Goal: Task Accomplishment & Management: Use online tool/utility

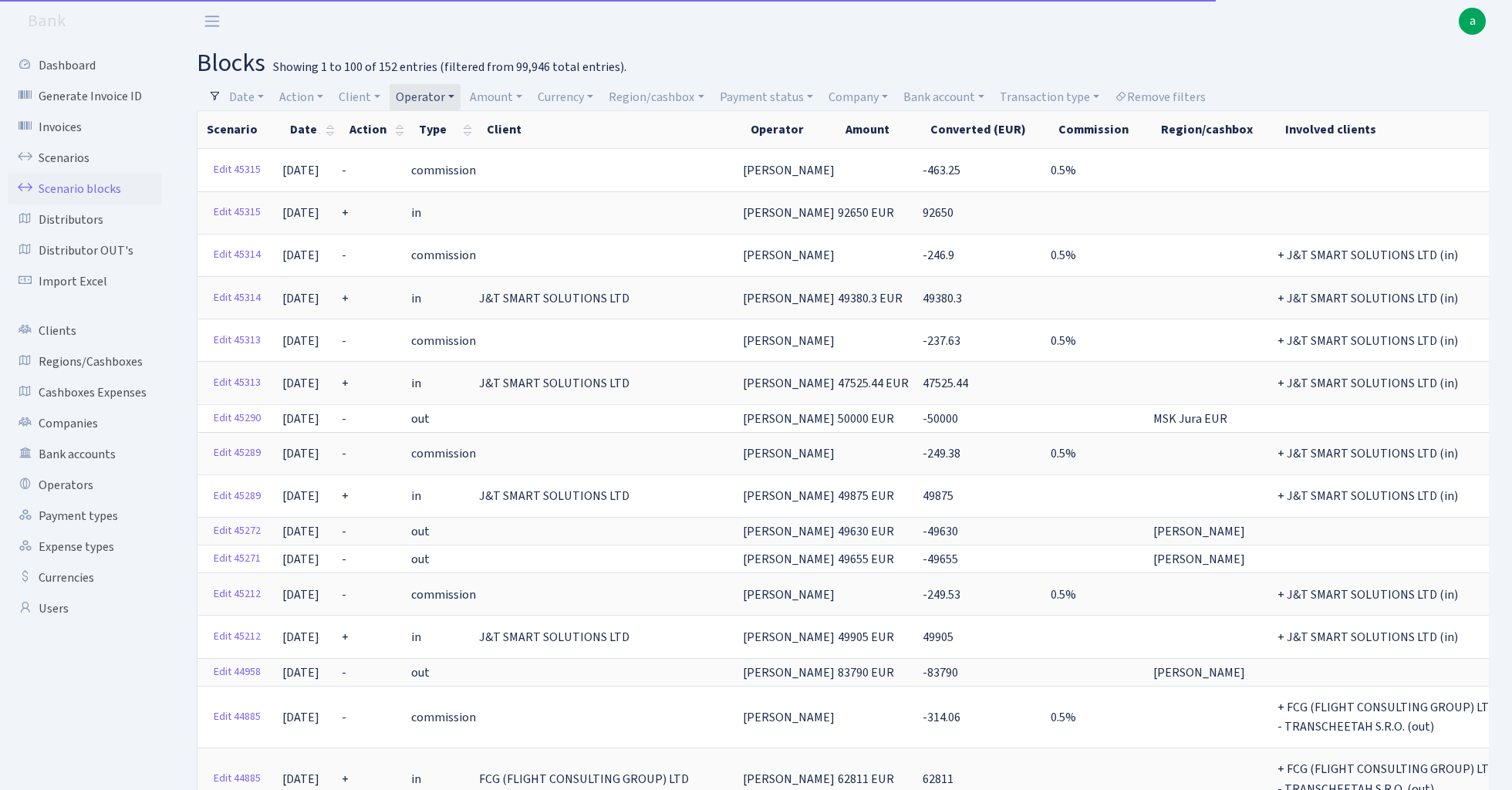
select select "100"
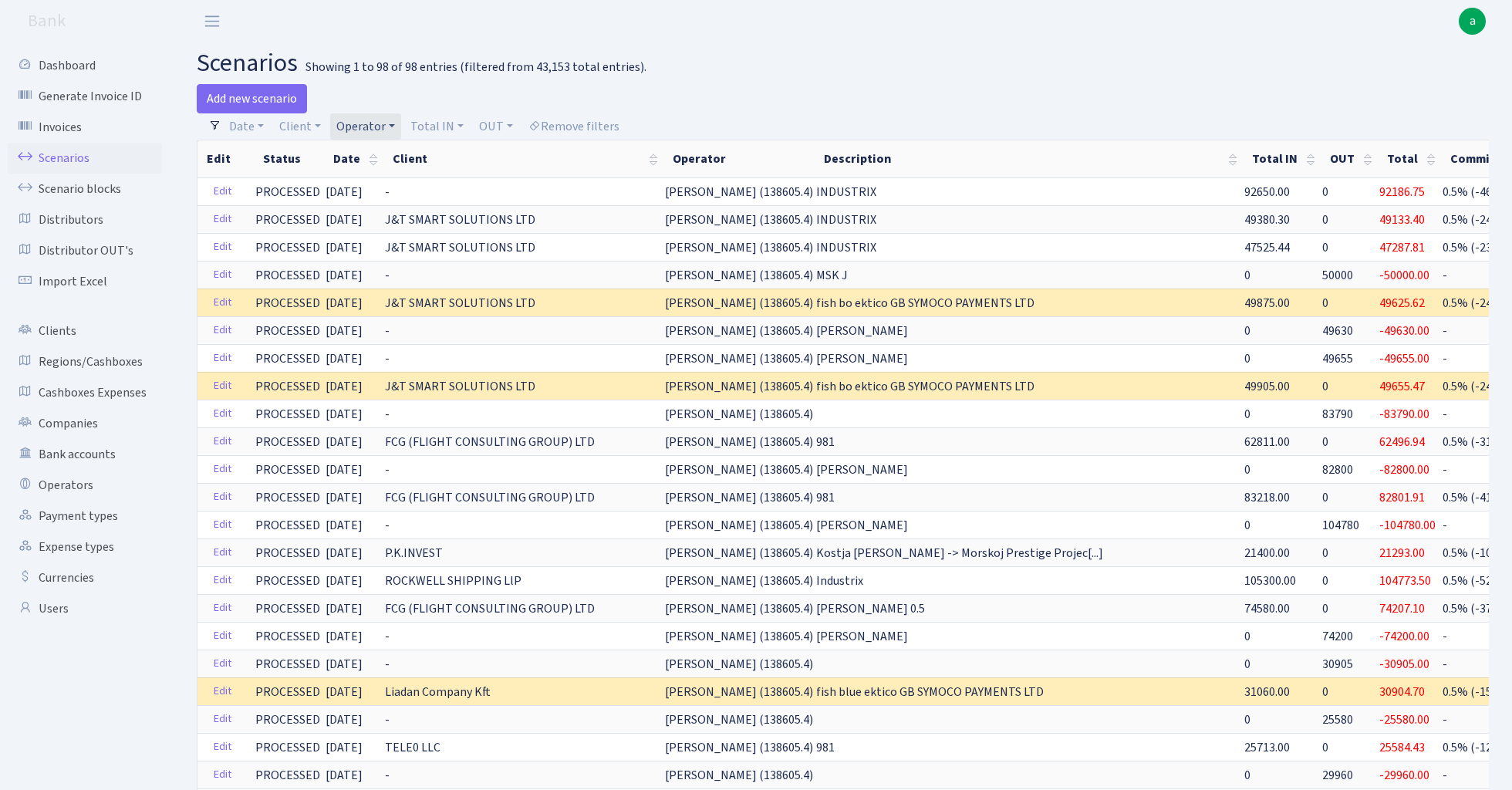
select select "100"
click at [381, 125] on link "Operator" at bounding box center [366, 126] width 71 height 27
click at [390, 182] on input "search" at bounding box center [391, 181] width 114 height 24
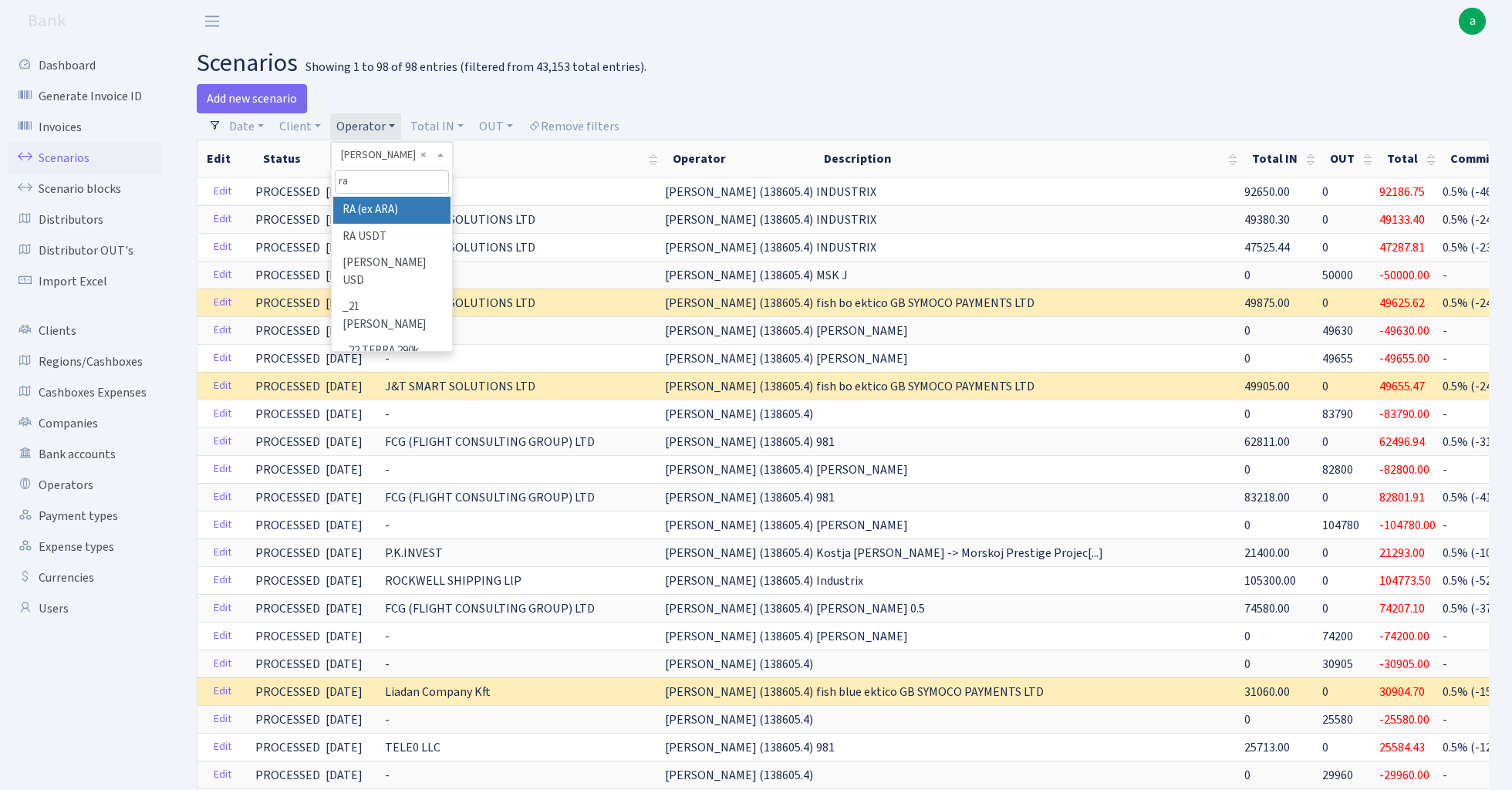
type input "ra"
click at [395, 208] on li "RA (ex ARA)" at bounding box center [391, 210] width 116 height 27
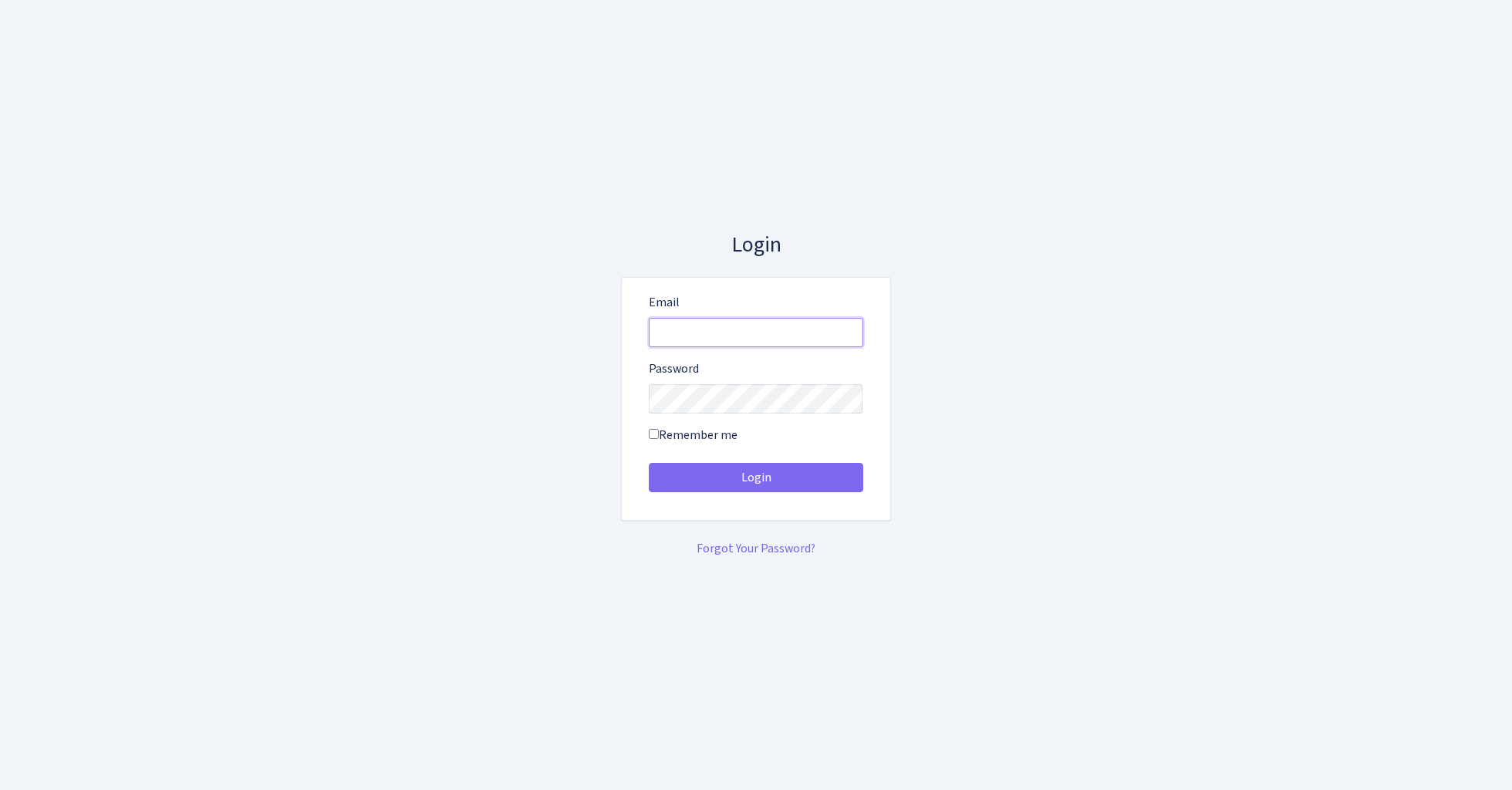
type input "[EMAIL_ADDRESS][DOMAIN_NAME]"
click at [755, 476] on button "Login" at bounding box center [755, 477] width 214 height 29
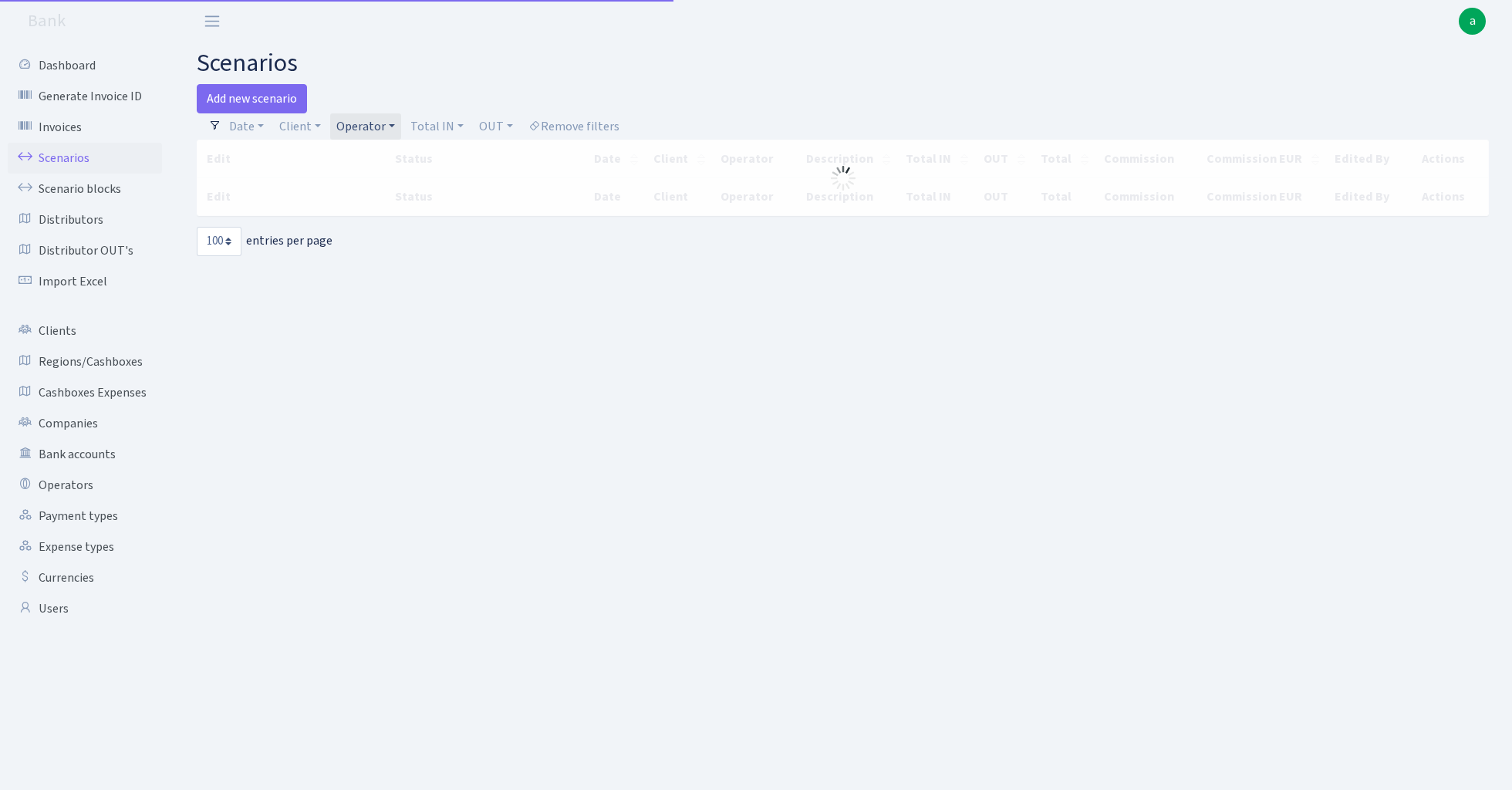
select select "100"
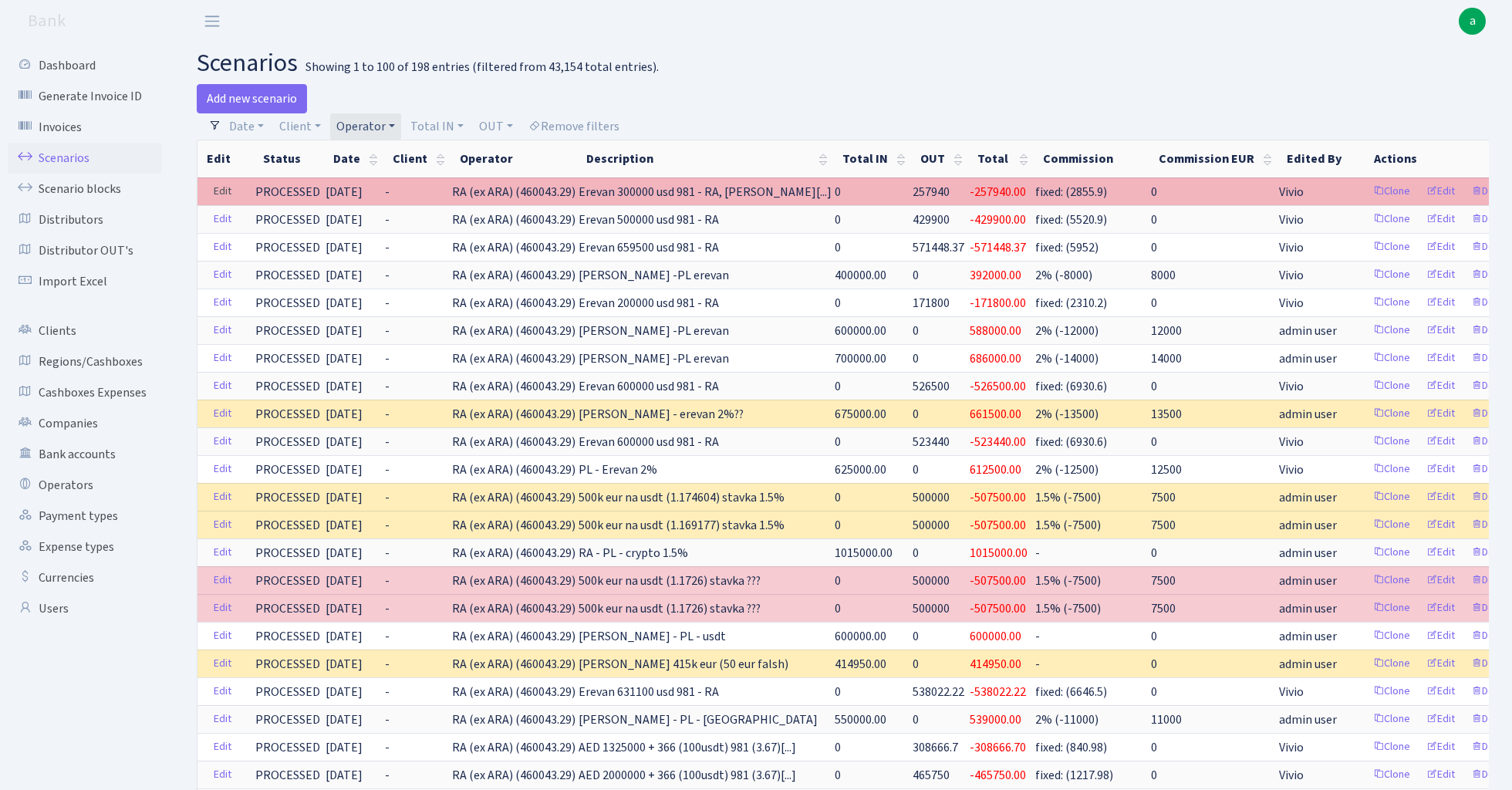
click at [229, 190] on link "Edit" at bounding box center [222, 192] width 32 height 24
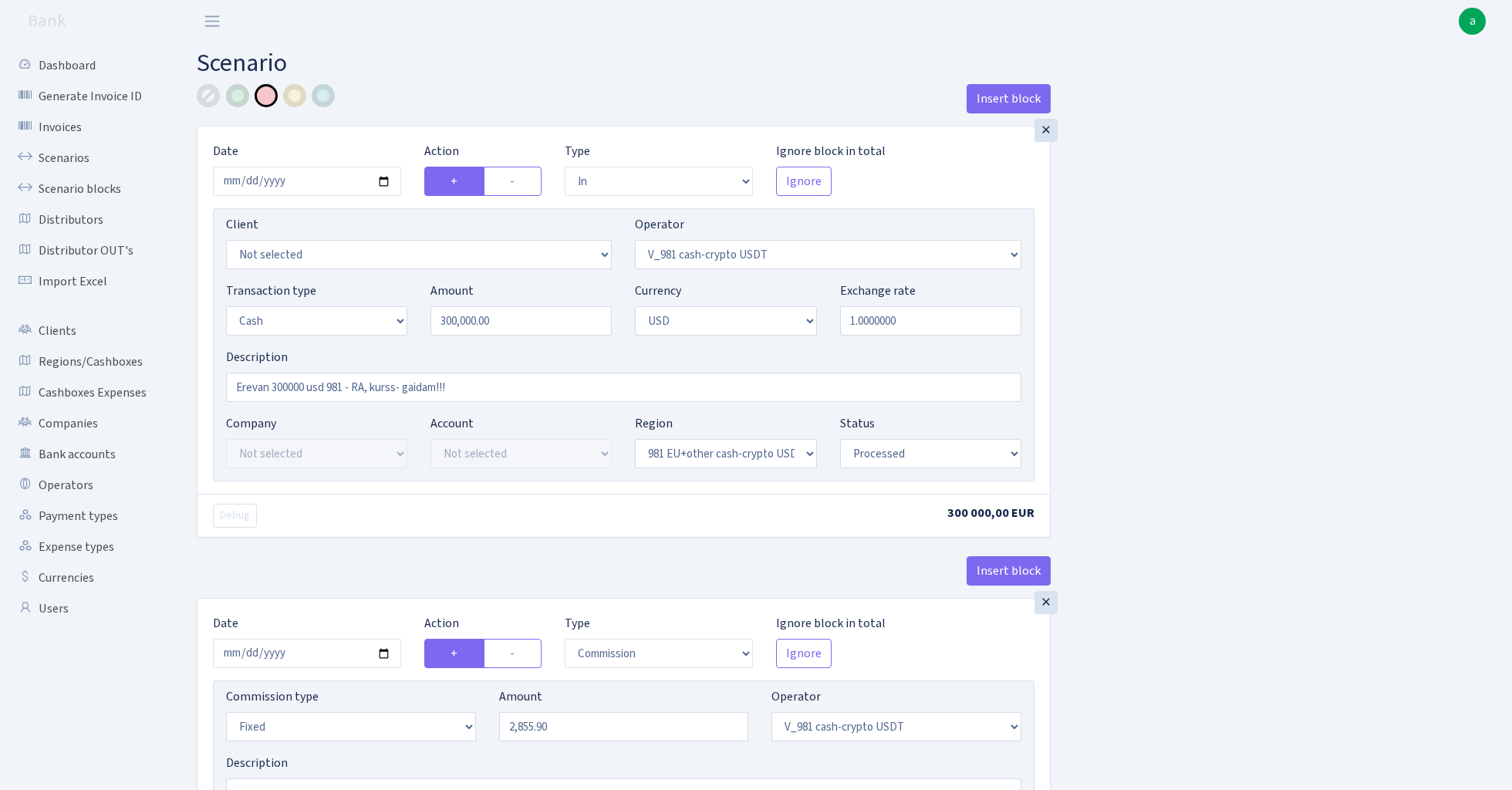
select select "in"
select select "435"
select select "1"
select select "2"
select select "23"
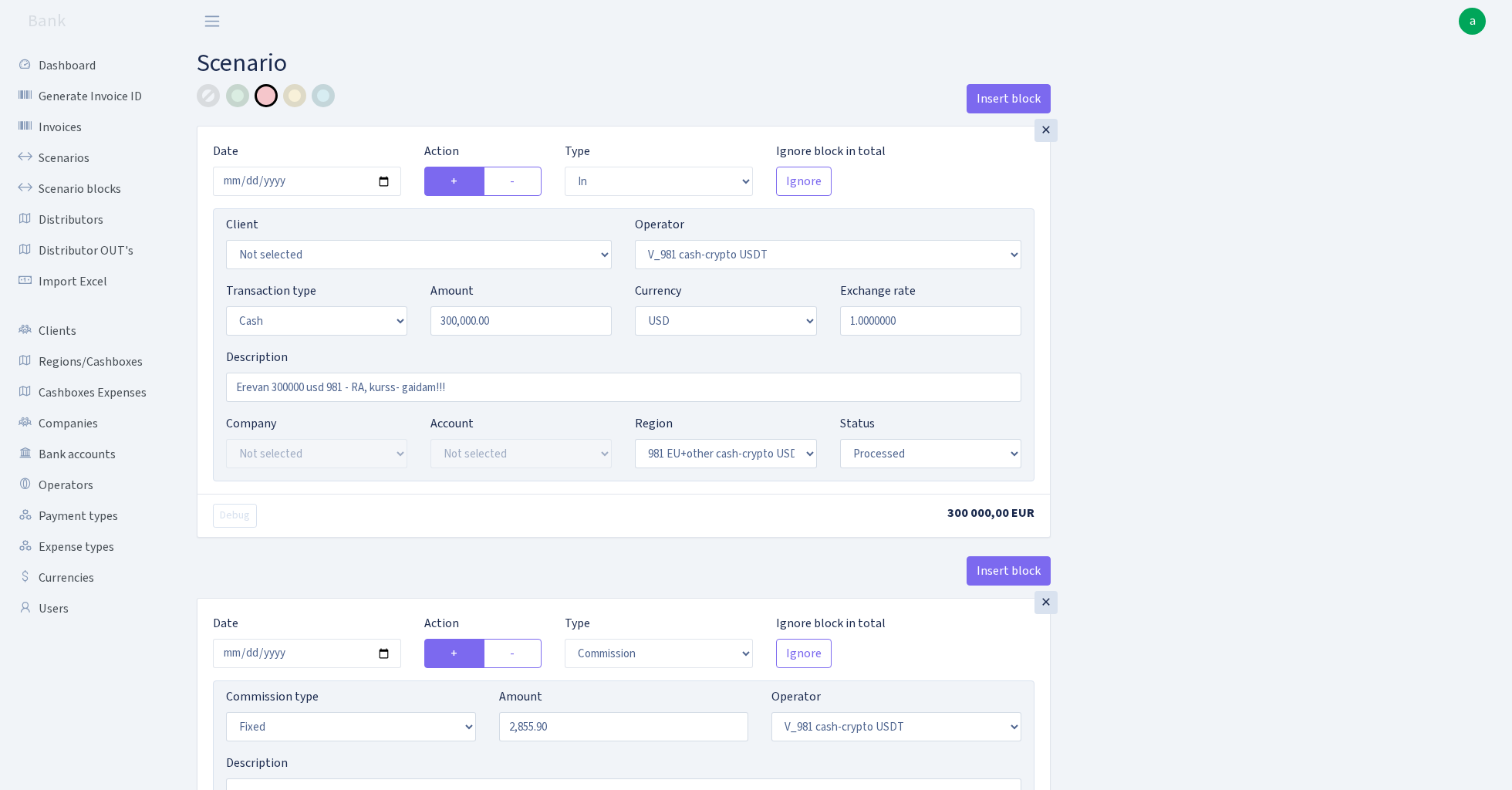
select select "processed"
select select "commission"
select select "fixed"
select select "435"
select select "processed"
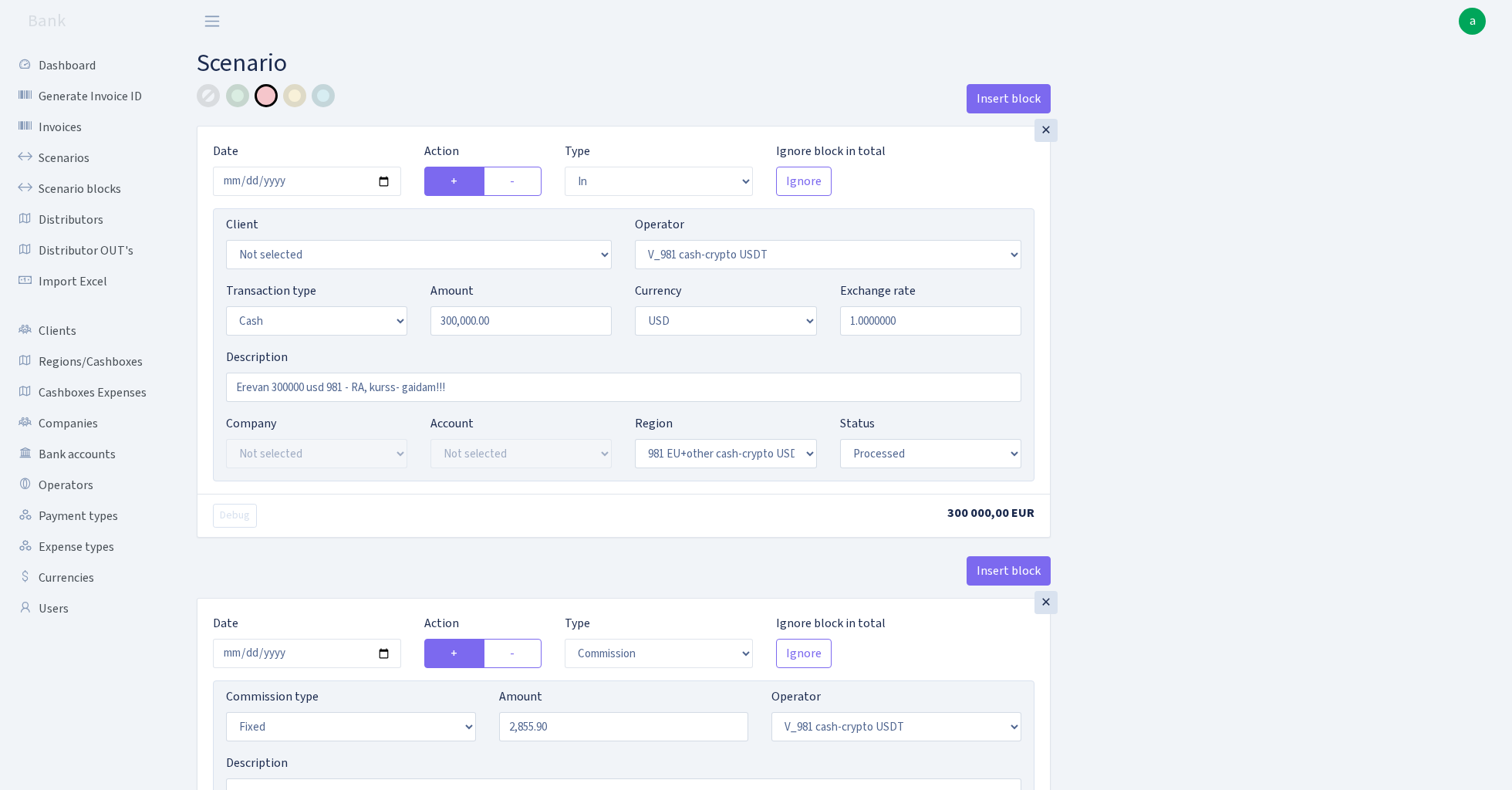
select select "out"
select select "15"
select select "2"
select select "23"
select select "processed"
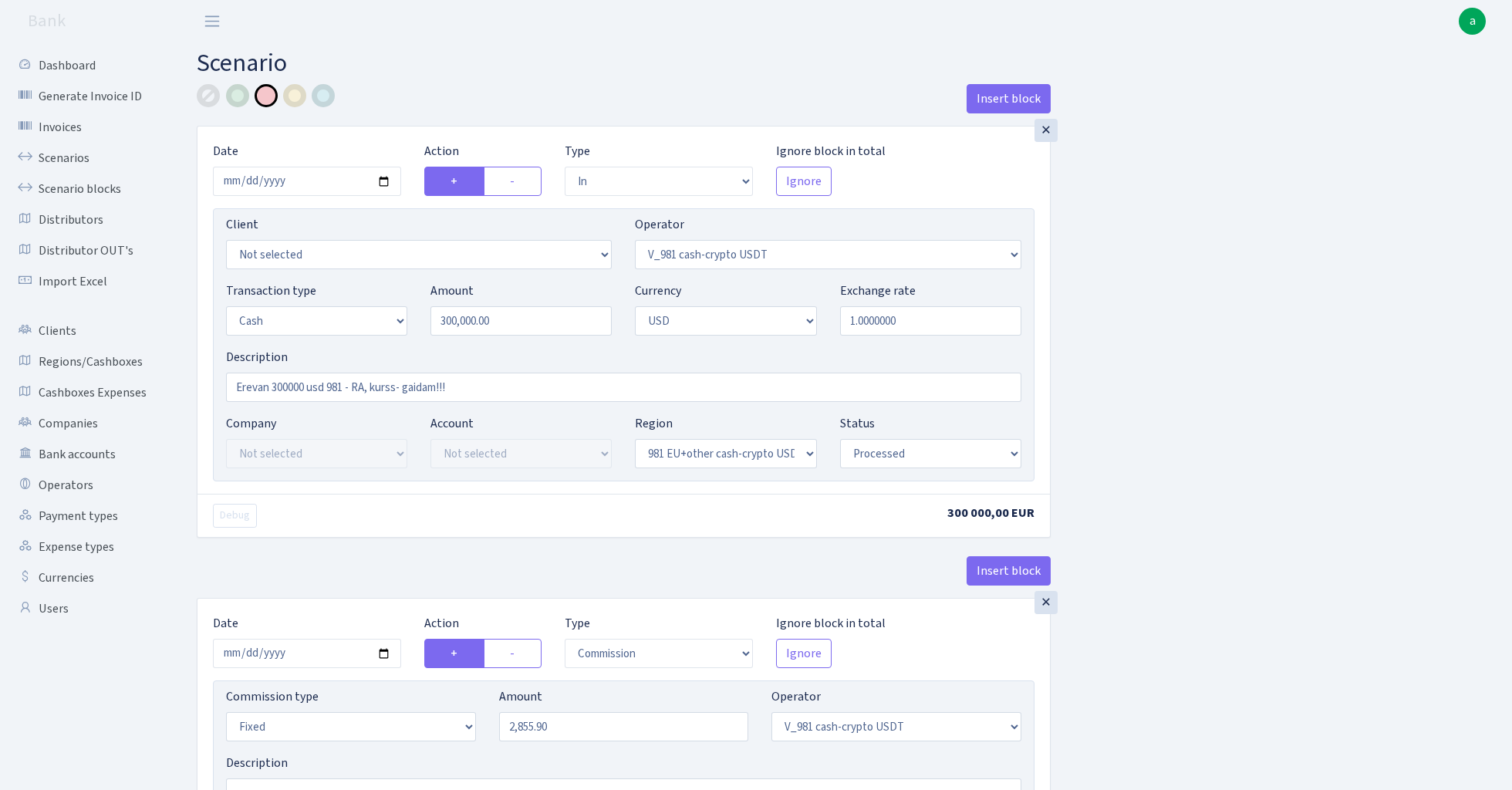
select select "in"
select select "15"
select select "2"
select select "22"
select select "processed"
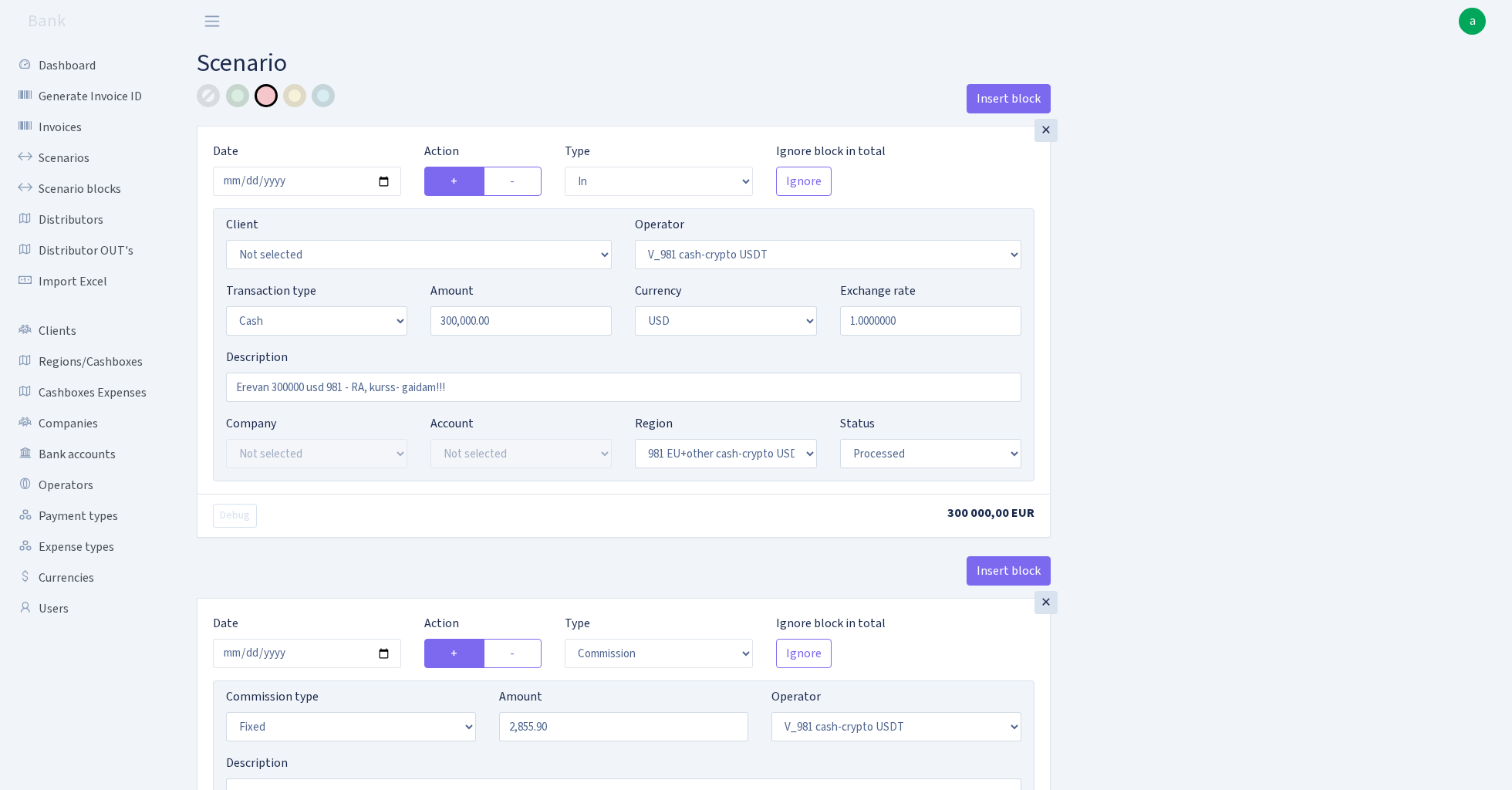
select select "out"
select select "45"
select select "1"
select select "2"
select select "22"
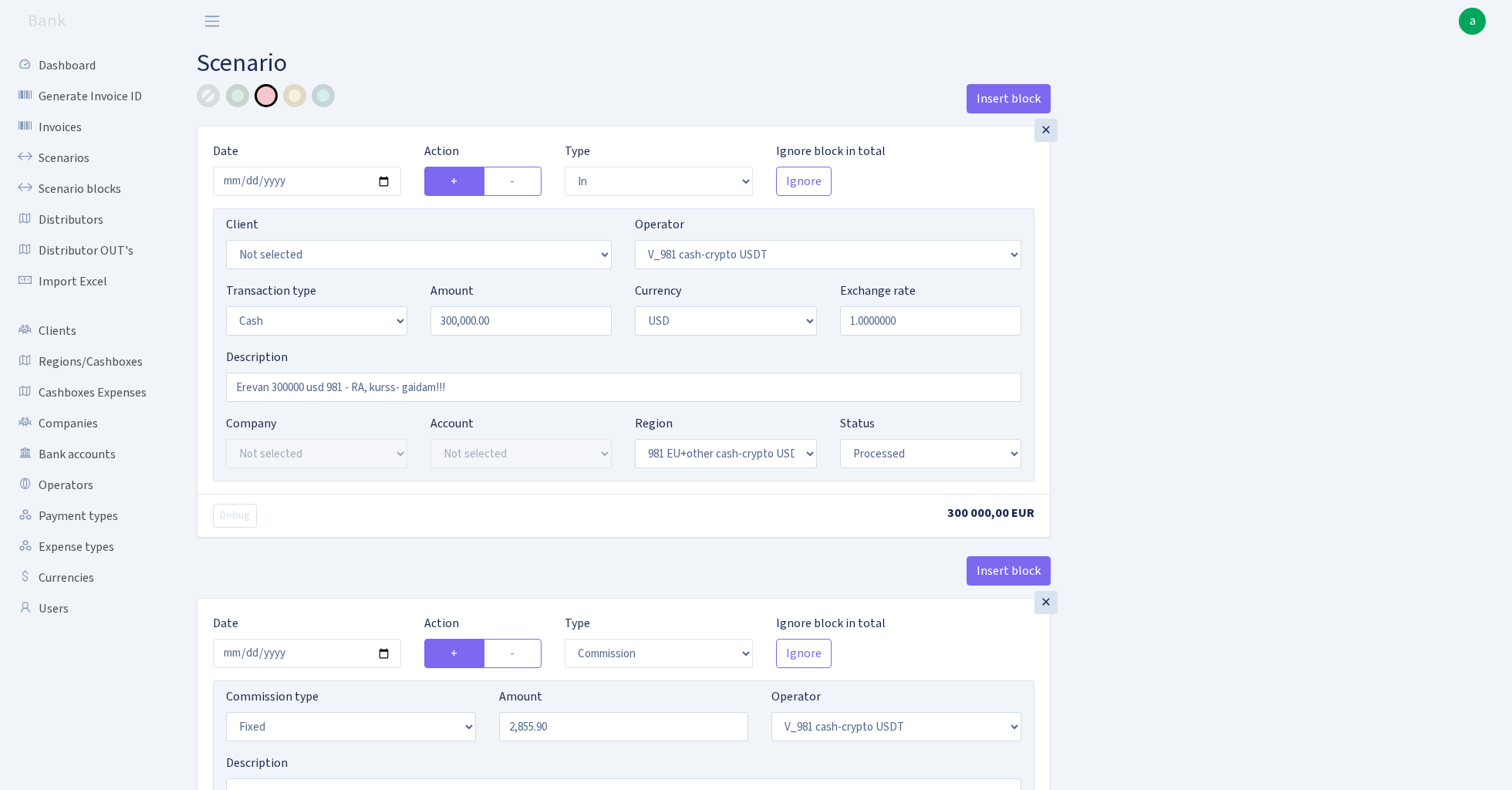
select select "processed"
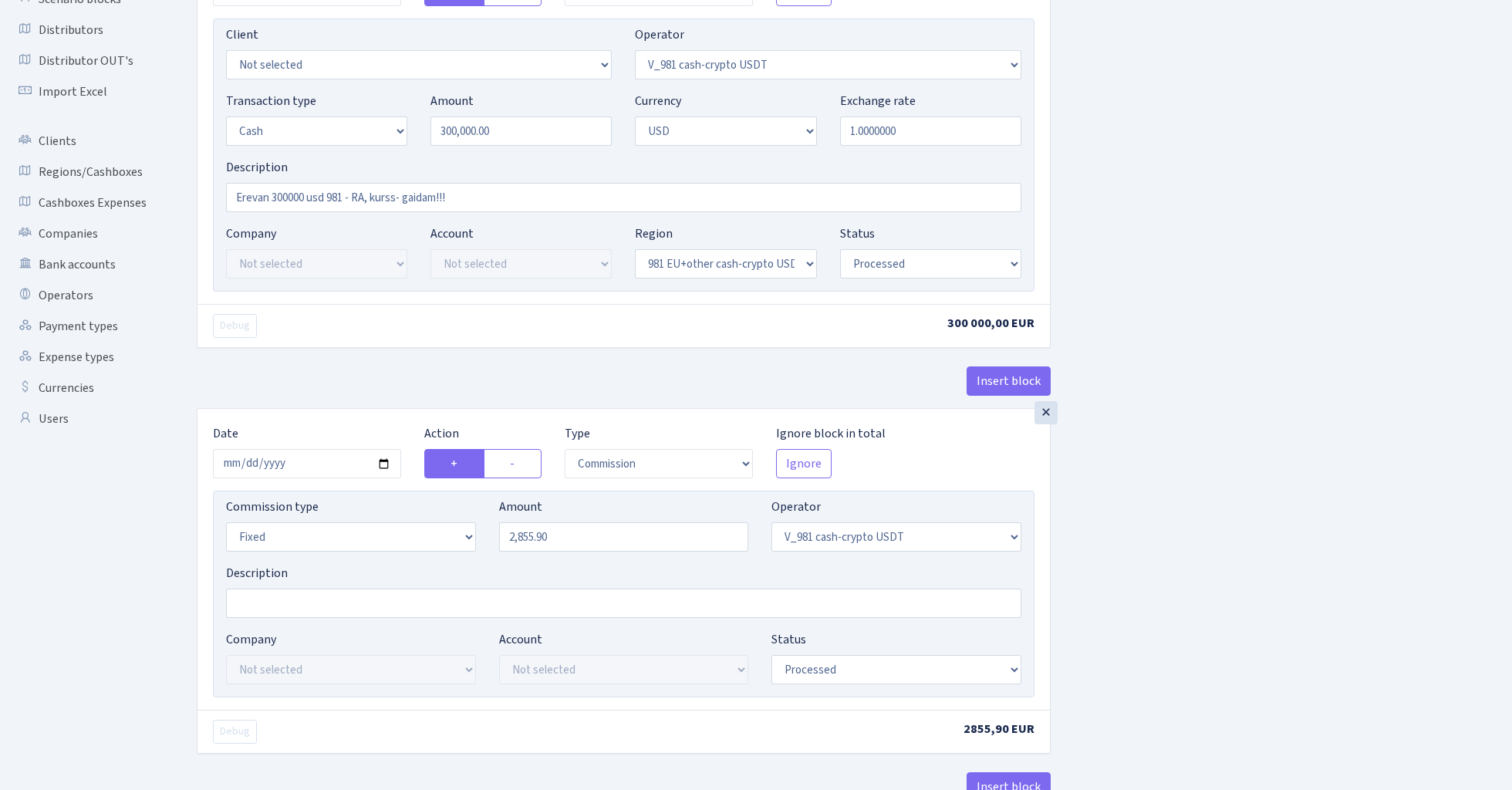
scroll to position [111, 0]
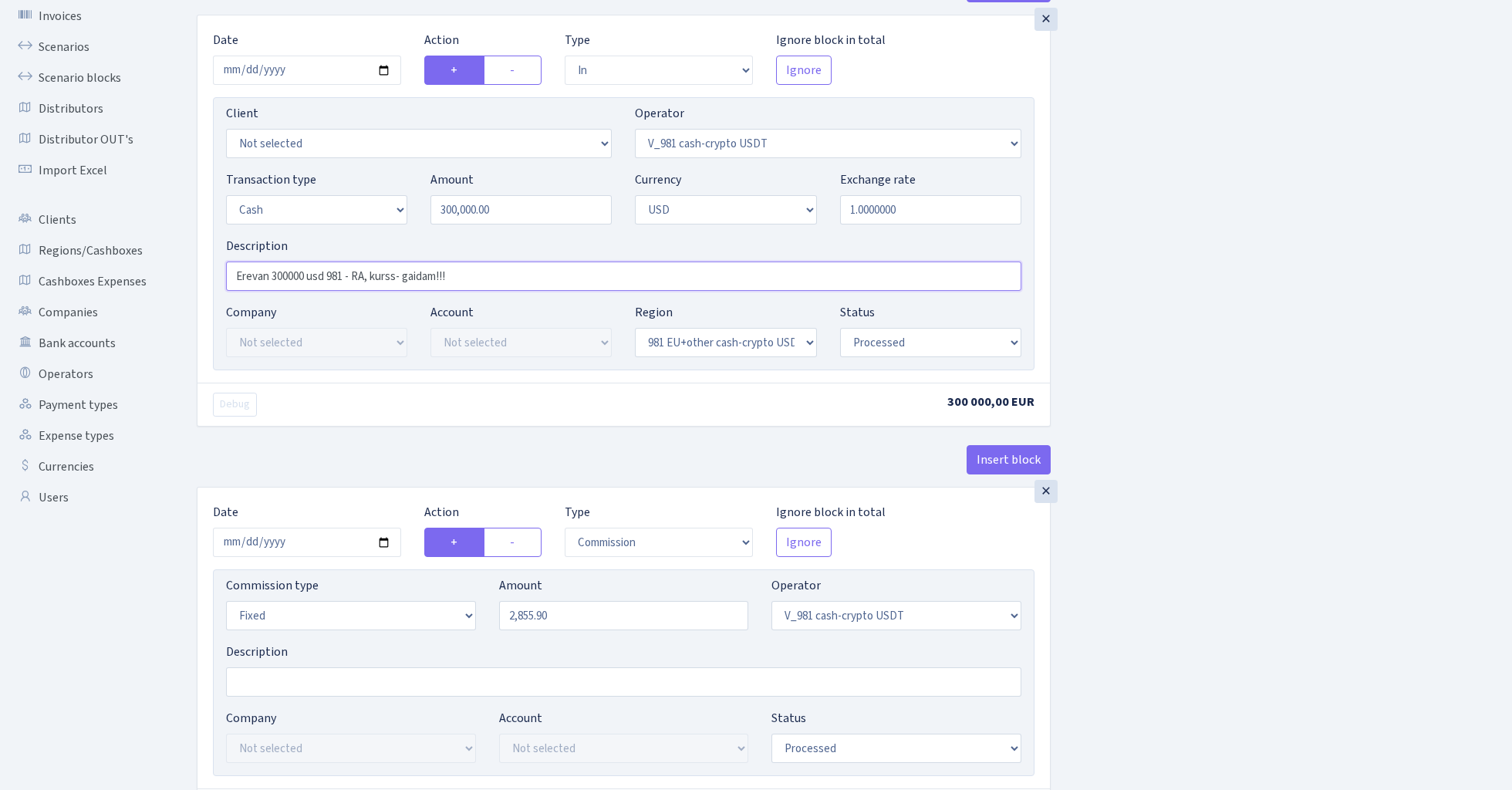
drag, startPoint x: 458, startPoint y: 276, endPoint x: 406, endPoint y: 278, distance: 52.0
click at [406, 278] on input "Erevan 300000 usd 981 - RA, kurss- gaidam!!!" at bounding box center [624, 276] width 796 height 29
click at [431, 281] on input "Erevan 300000 usd 981 - RA, kurs (0.8562)" at bounding box center [624, 276] width 796 height 29
click at [421, 281] on input "Erevan 300000 usd 981 - RA, kurs (0.856242)" at bounding box center [624, 276] width 796 height 29
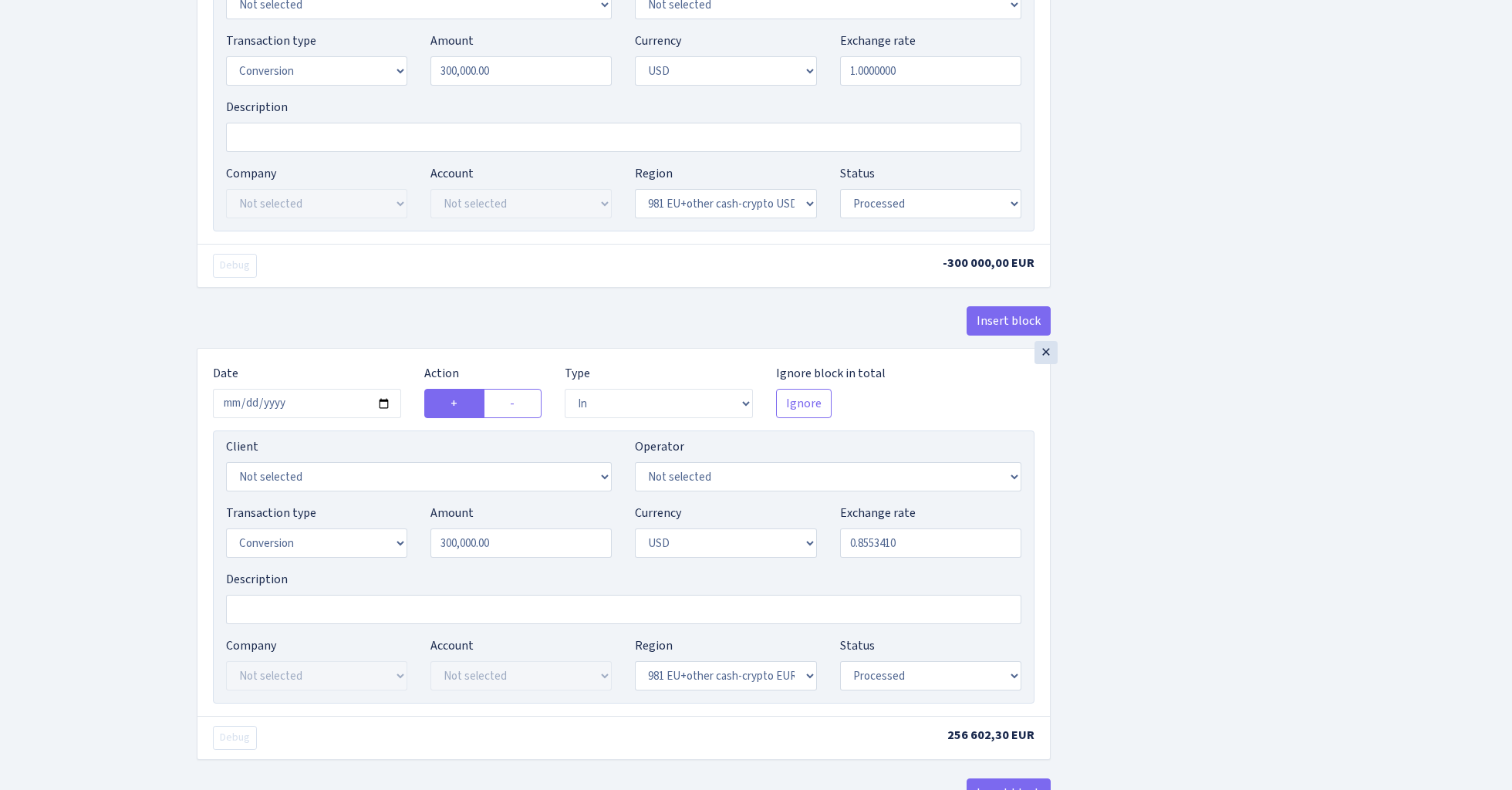
scroll to position [1142, 0]
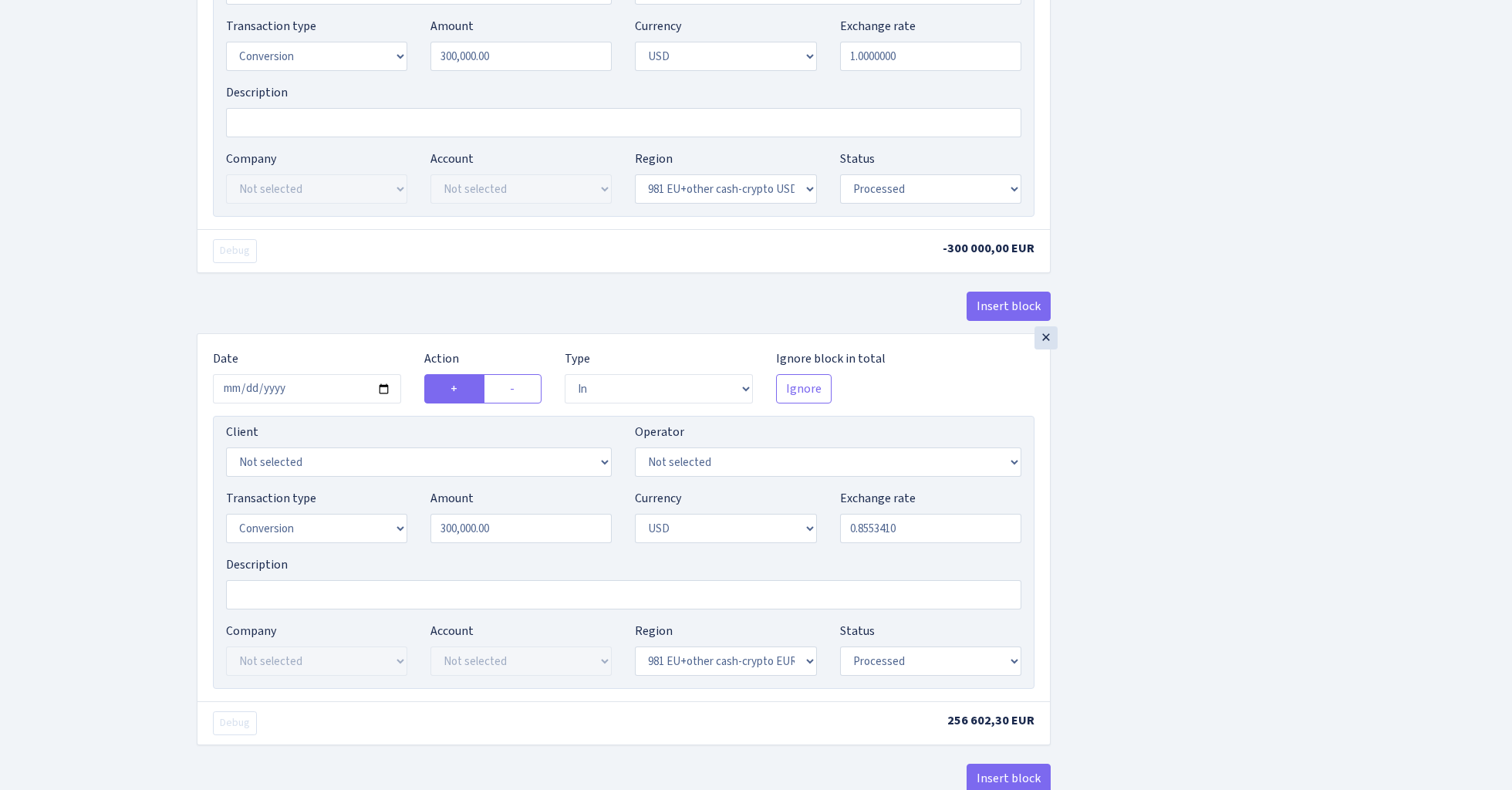
type input "Erevan 300000 usd 981 - RA, kurs (0.856242)"
click at [917, 537] on input "0.8553410" at bounding box center [931, 528] width 181 height 29
paste input "6242"
type input "0.8562420"
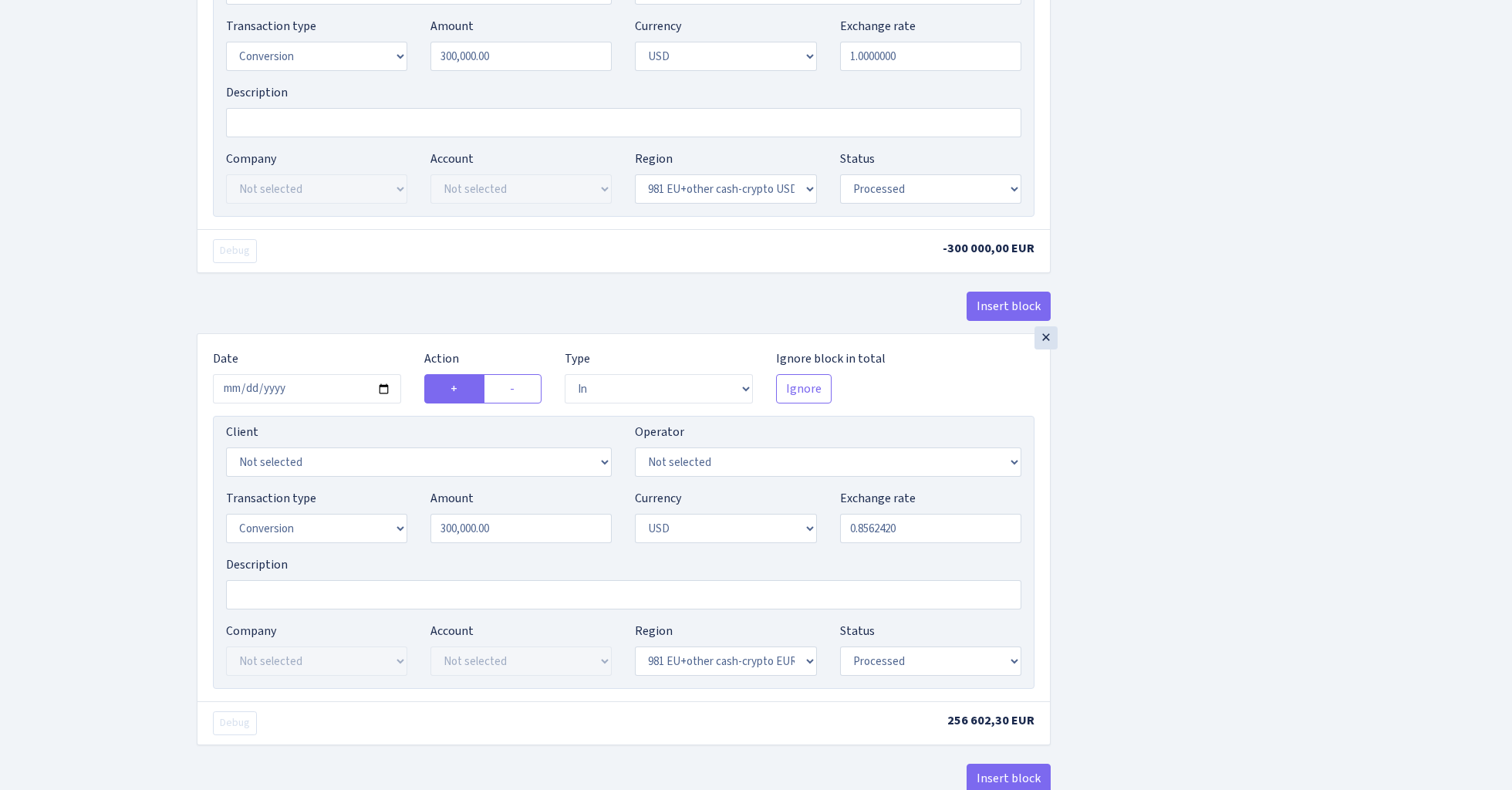
click at [1211, 487] on div "Insert block × Date 2025-08-15 Action + - Type --- In Out Commission Field requ…" at bounding box center [843, 144] width 1316 height 2404
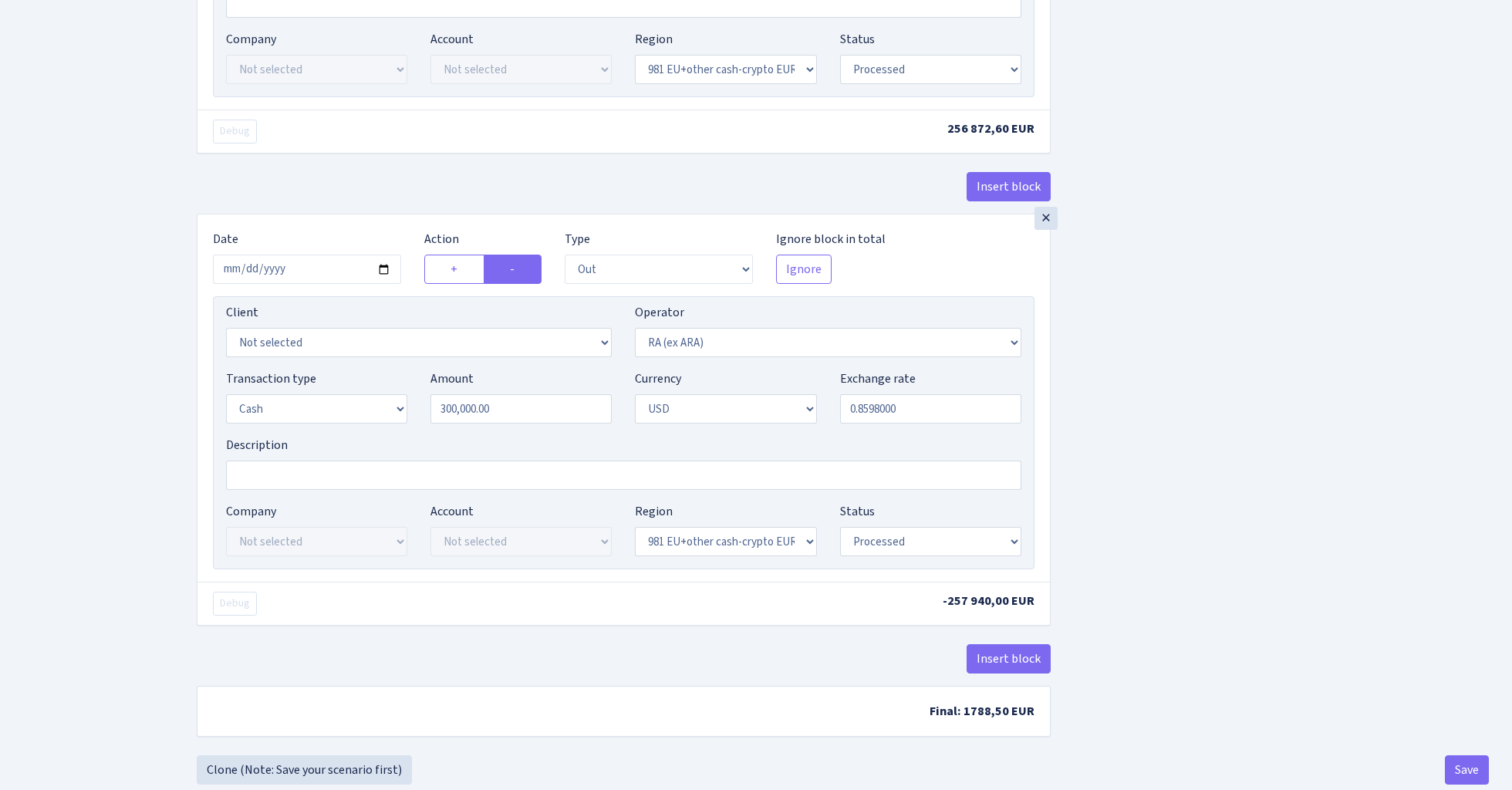
scroll to position [1778, 0]
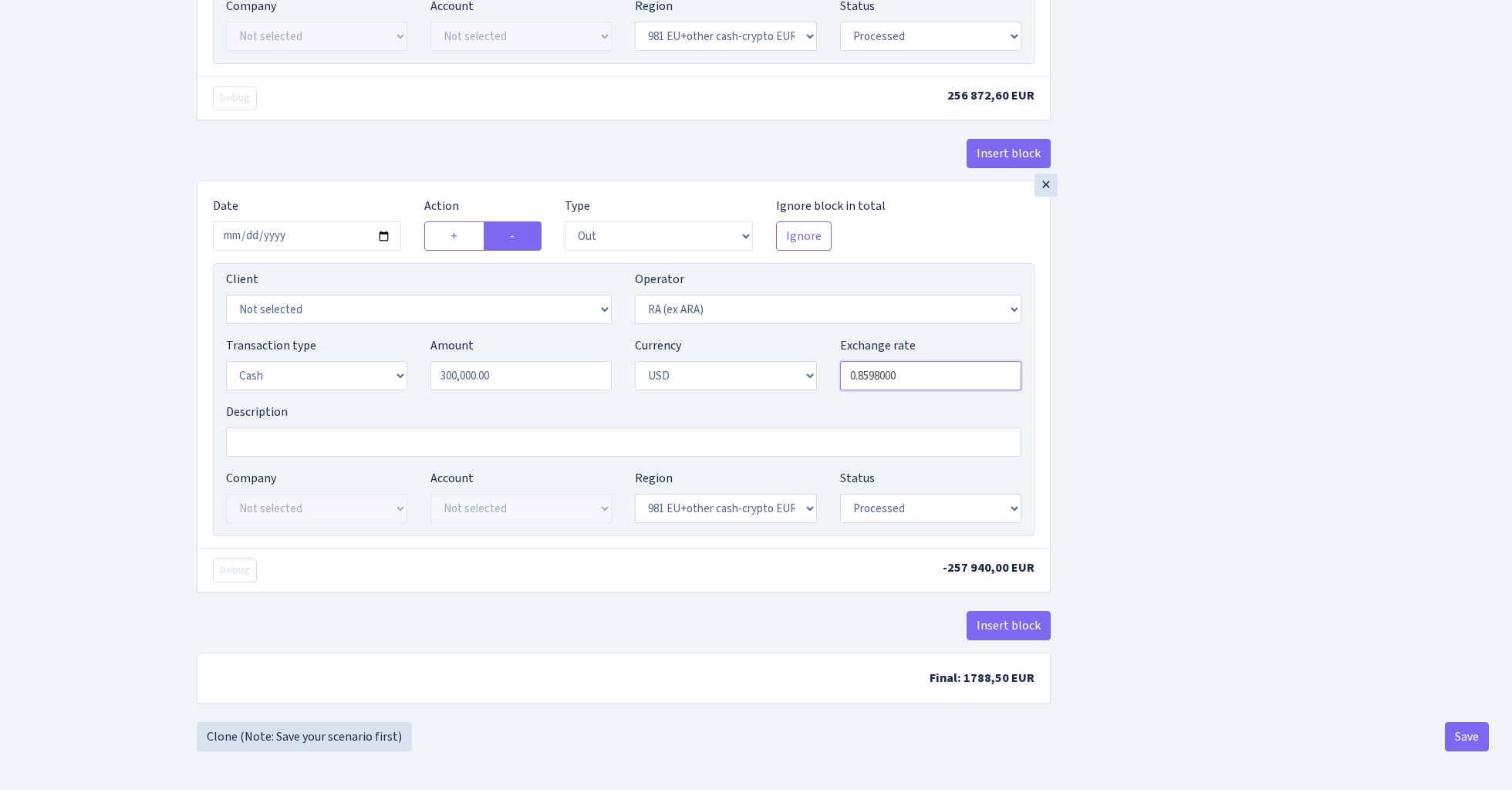
click at [913, 376] on input "0.8598000" at bounding box center [931, 376] width 181 height 29
paste input "6242"
type input "0.8562420"
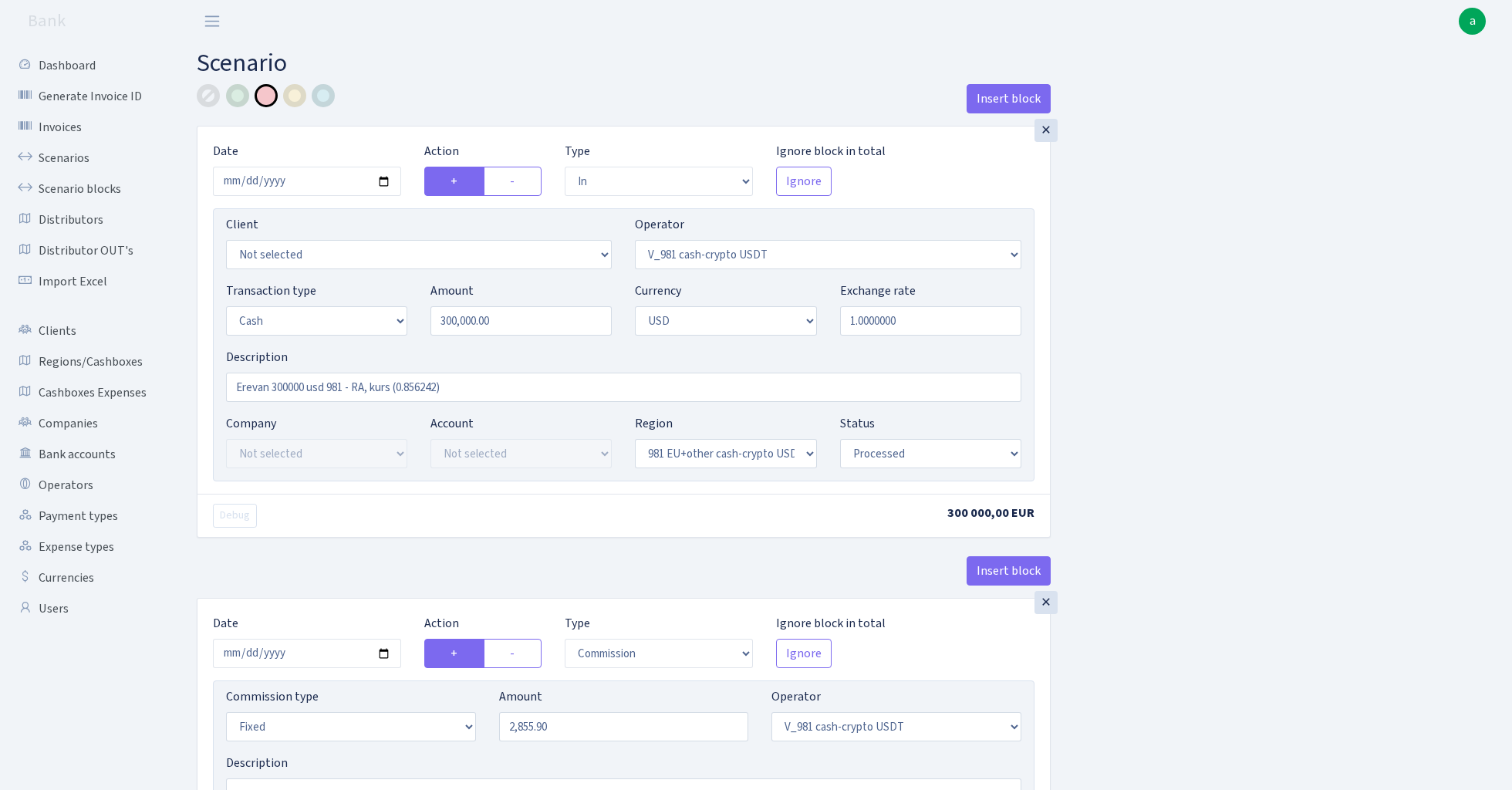
scroll to position [0, 0]
click at [206, 97] on div at bounding box center [208, 95] width 23 height 23
click at [236, 101] on div at bounding box center [237, 95] width 23 height 23
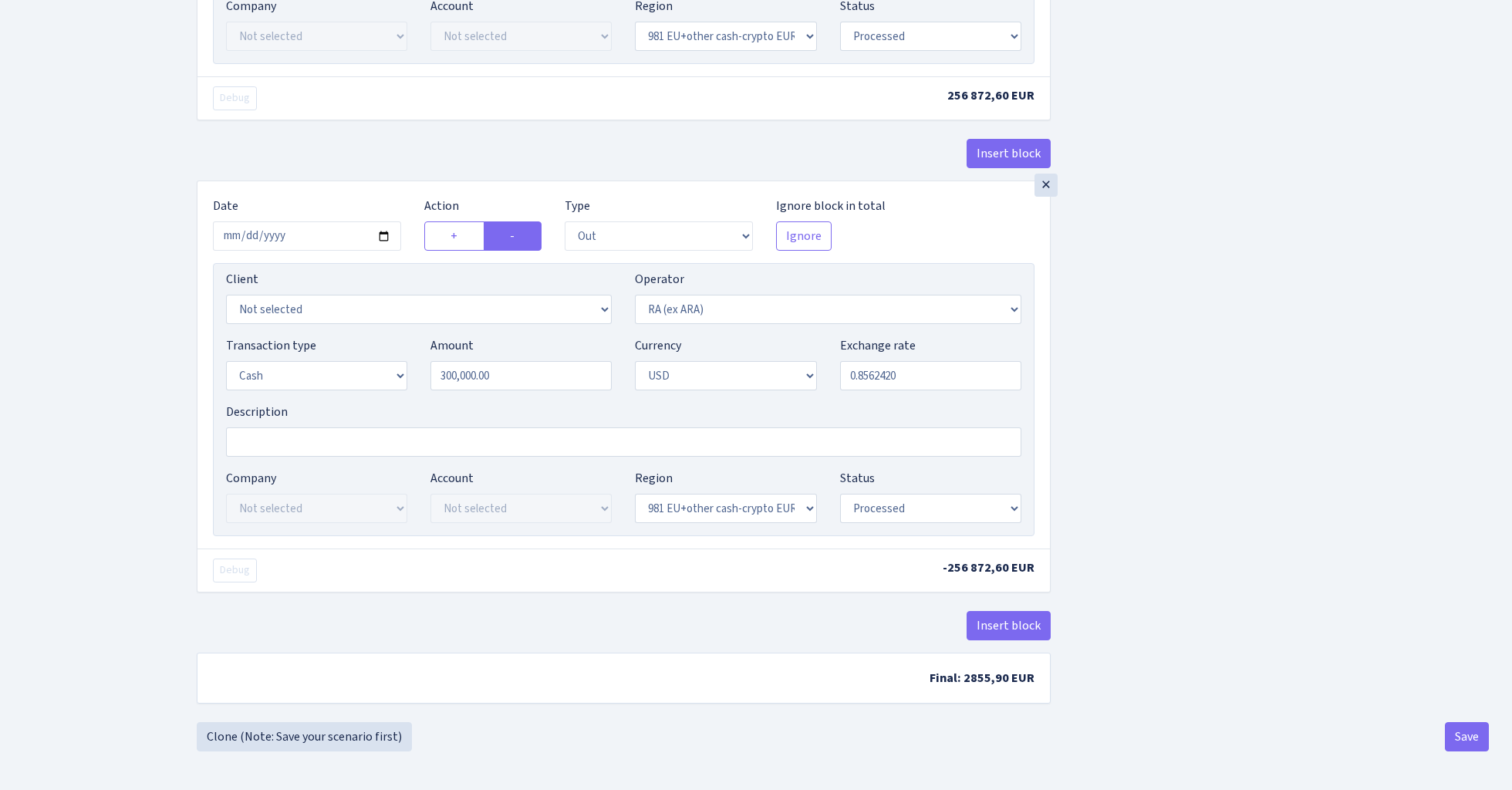
scroll to position [1778, 0]
click at [1473, 736] on button "Save" at bounding box center [1466, 737] width 44 height 29
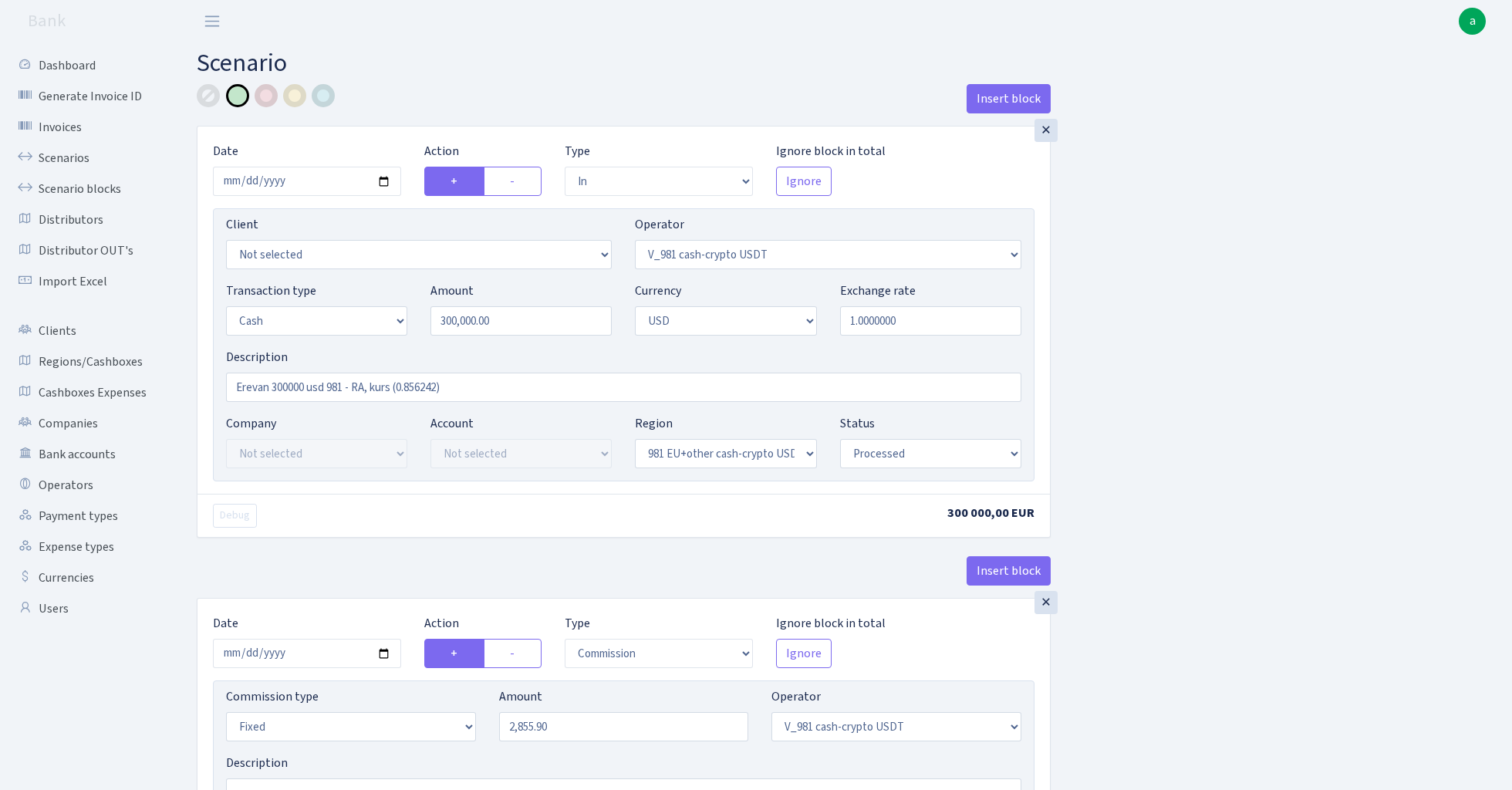
select select "in"
select select "435"
select select "1"
select select "2"
select select "23"
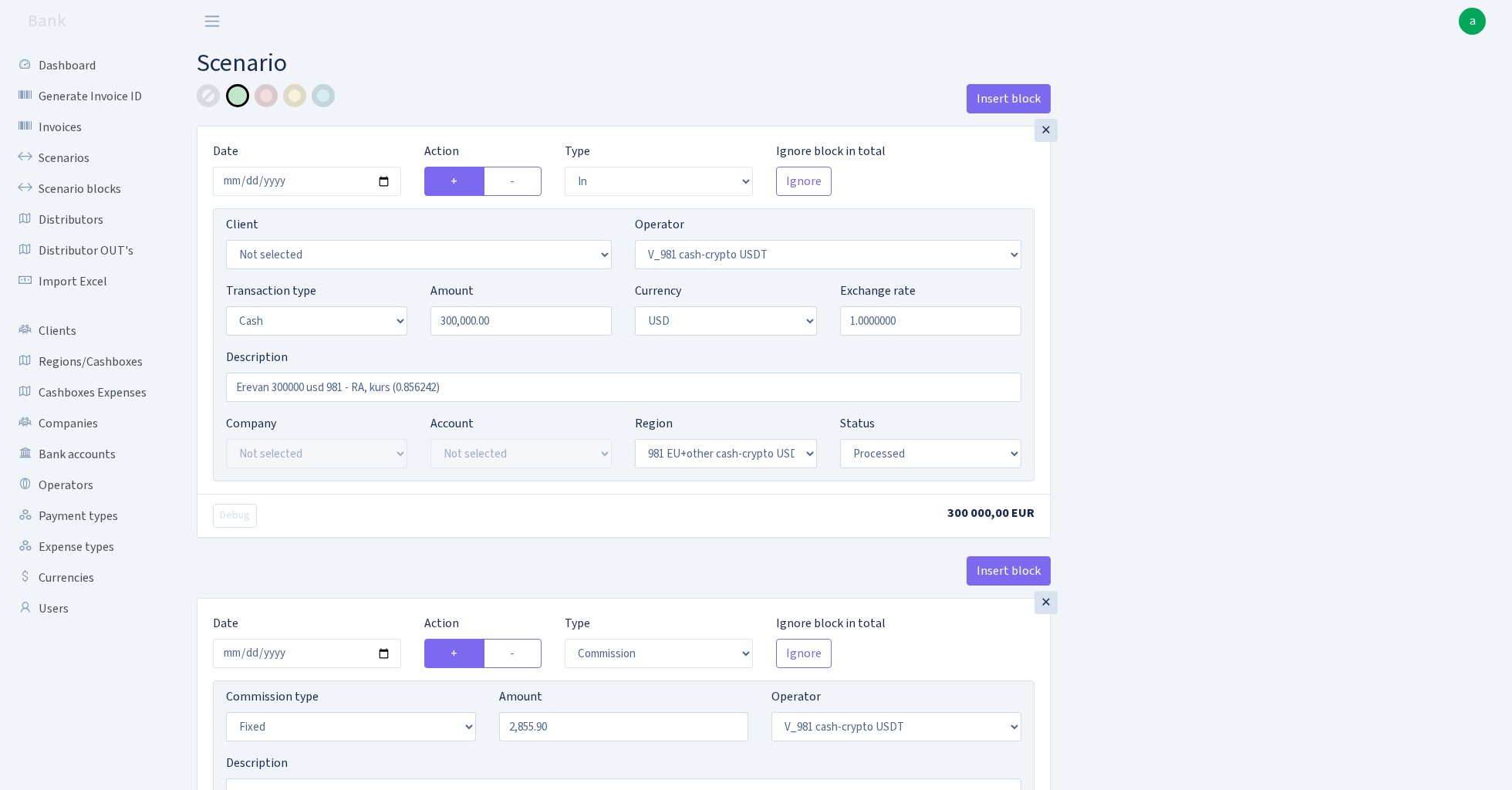
select select "processed"
select select "commission"
select select "fixed"
select select "435"
select select "processed"
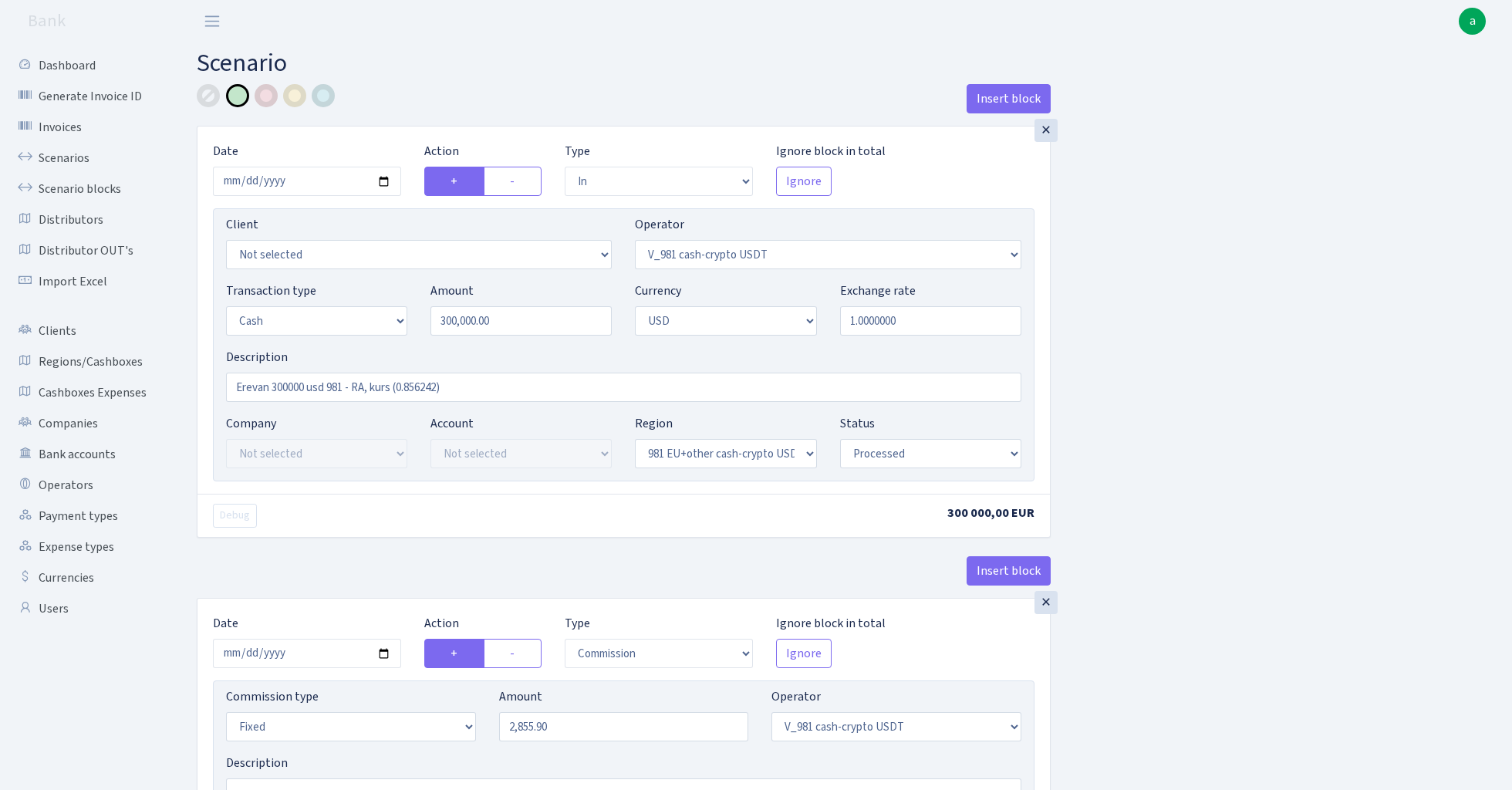
select select "out"
select select "15"
select select "2"
select select "23"
select select "processed"
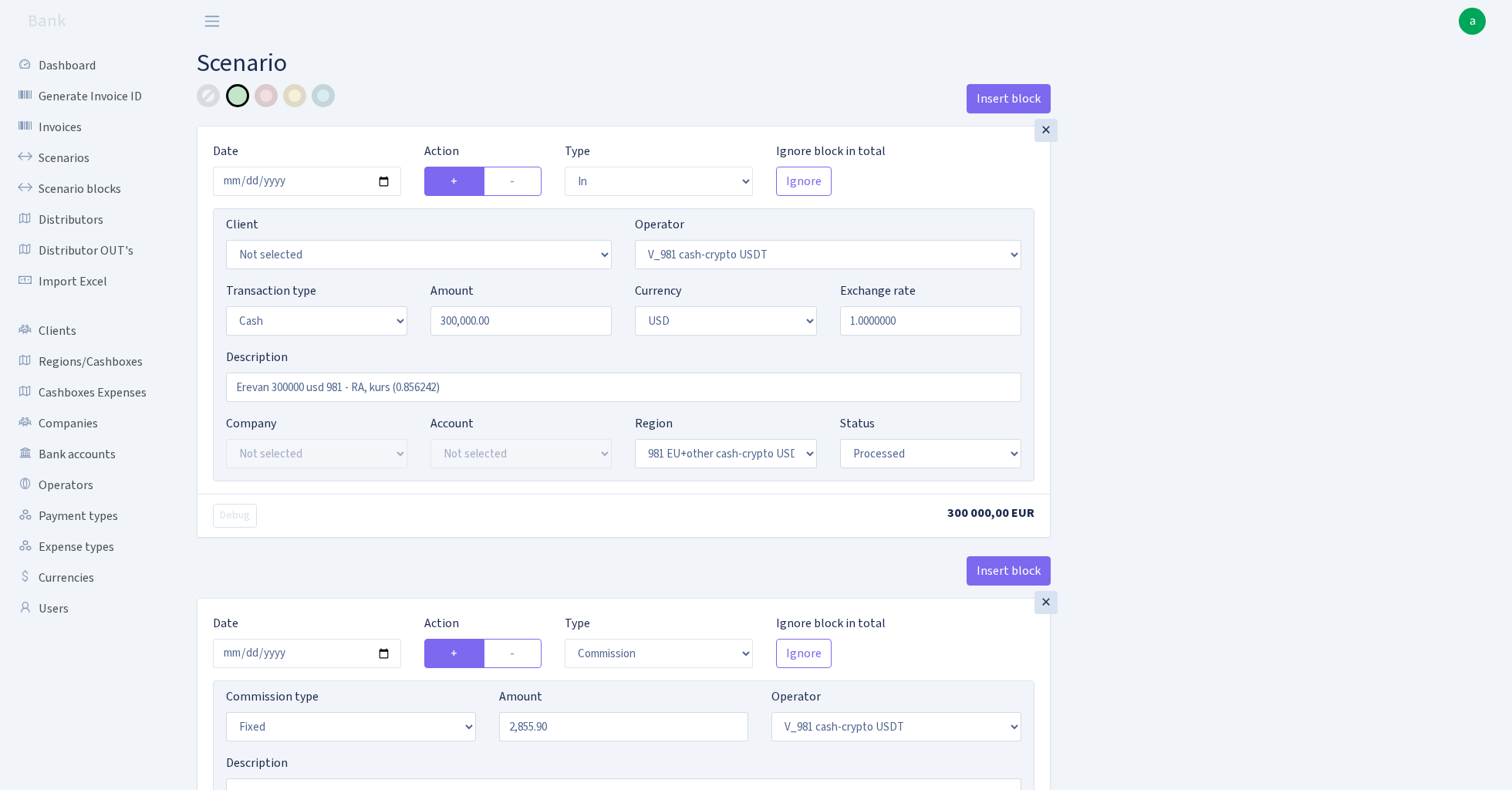
select select "in"
select select "15"
select select "2"
select select "22"
select select "processed"
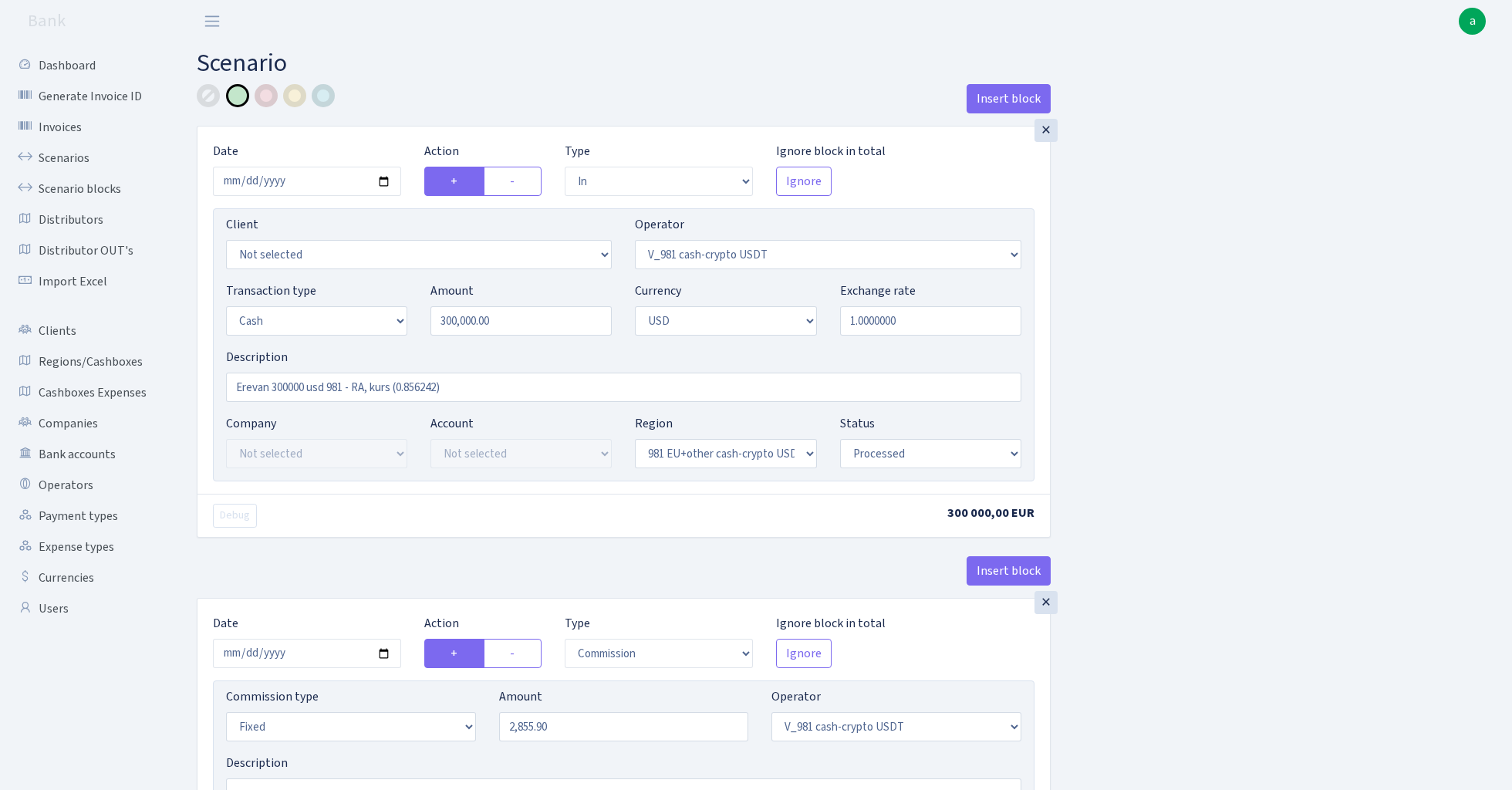
select select "out"
select select "45"
select select "1"
select select "2"
select select "22"
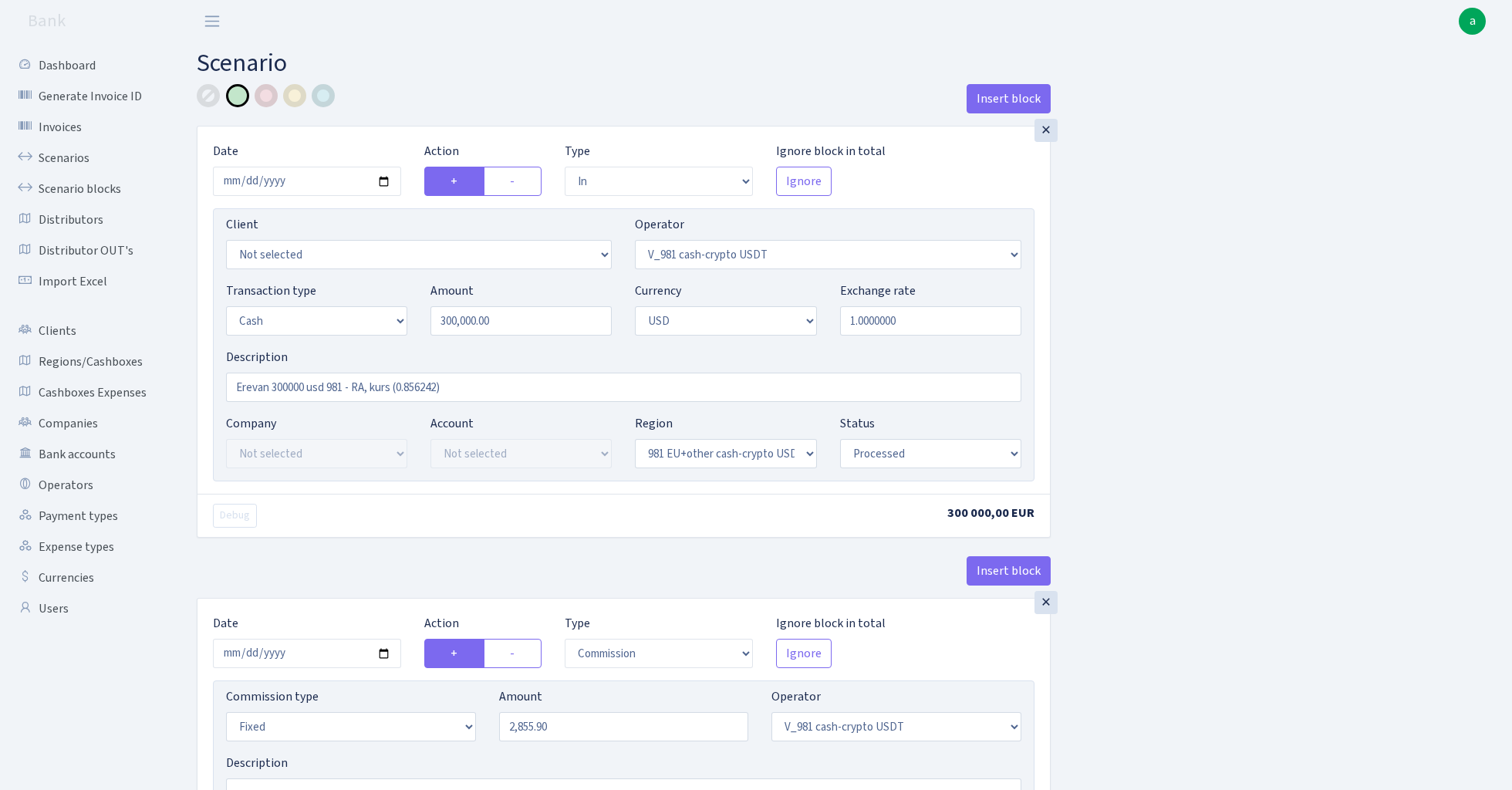
select select "processed"
click at [71, 155] on link "Scenarios" at bounding box center [84, 158] width 154 height 31
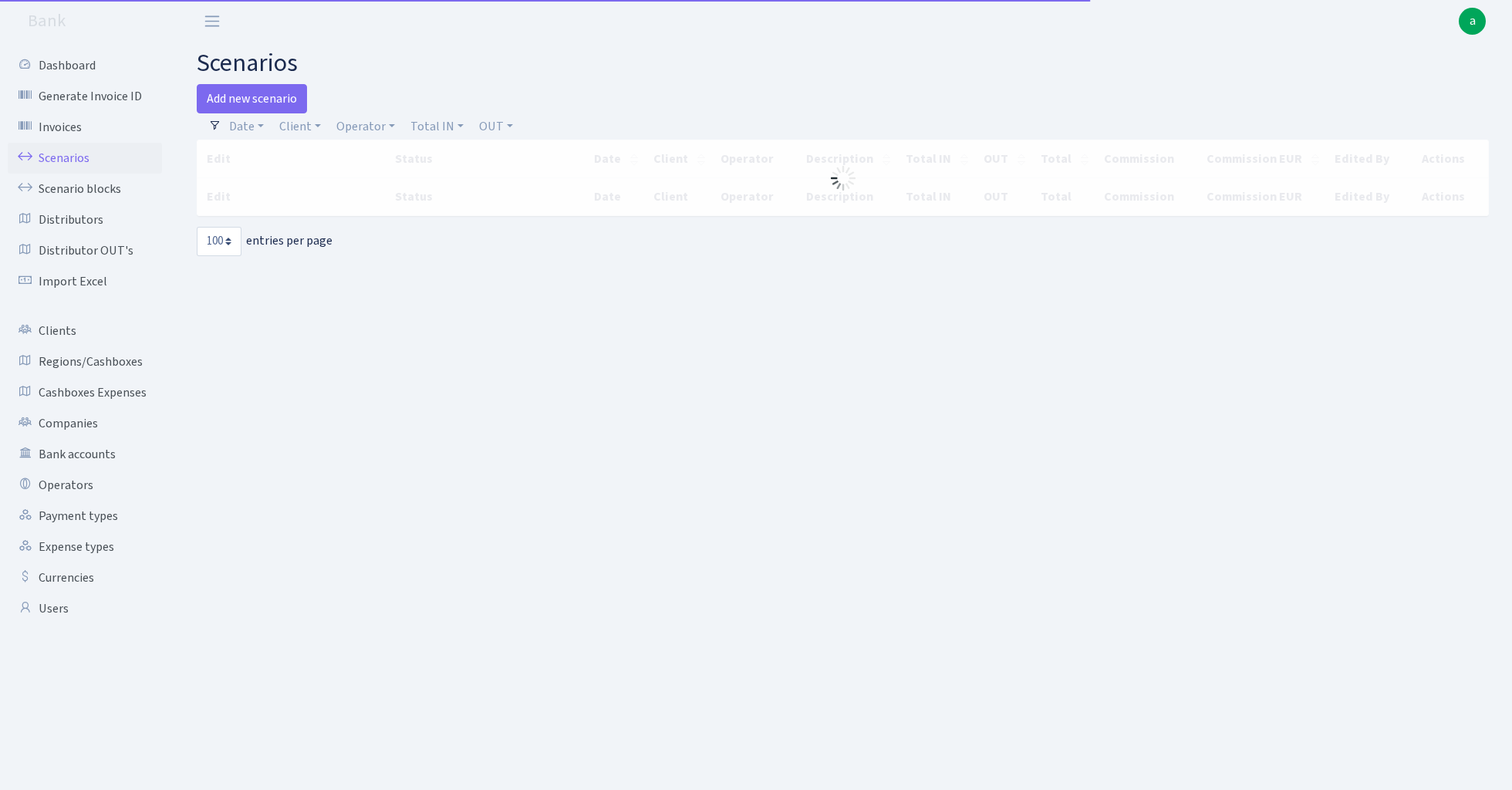
select select "100"
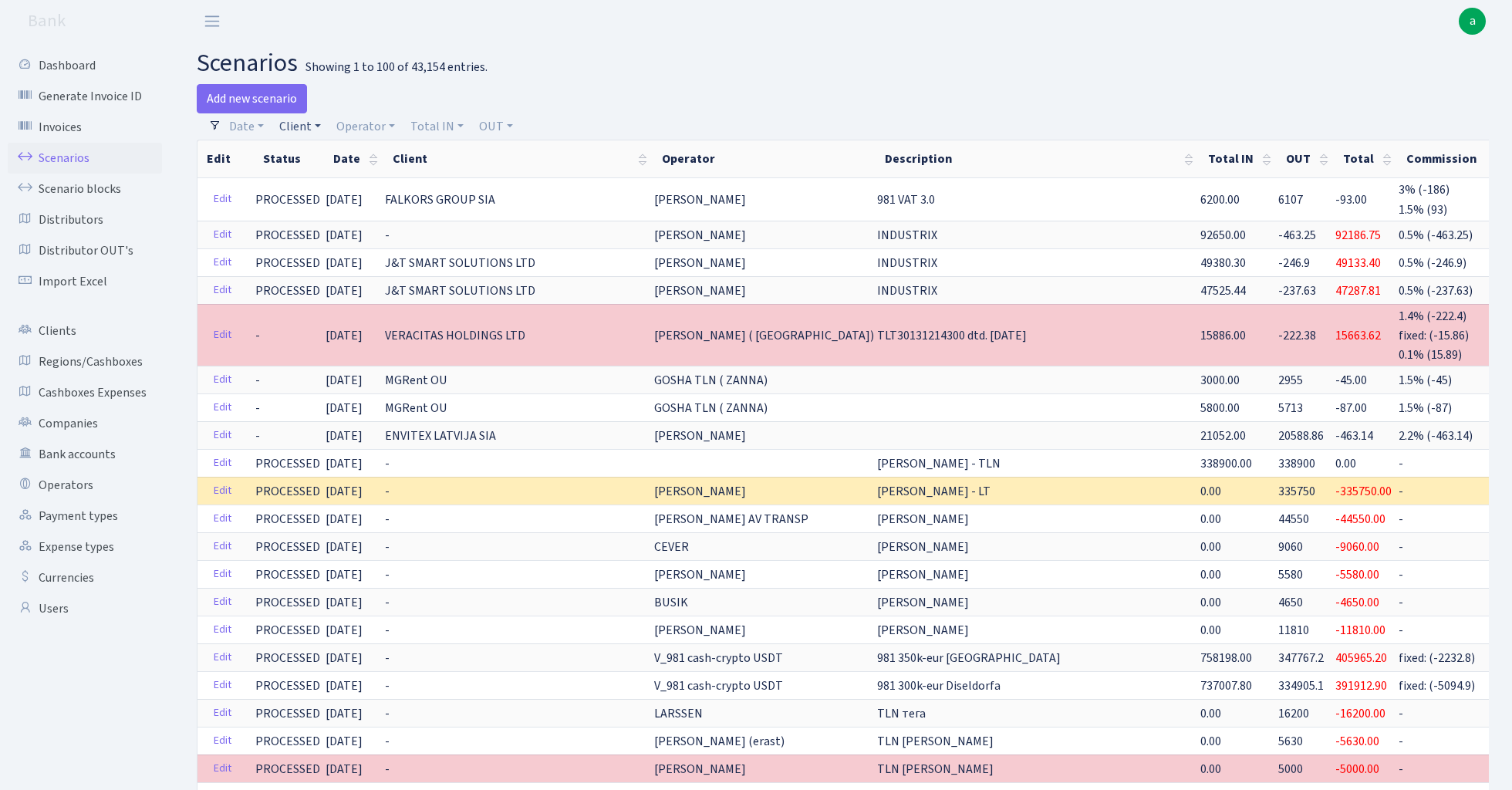
click at [312, 124] on link "Client" at bounding box center [300, 126] width 54 height 27
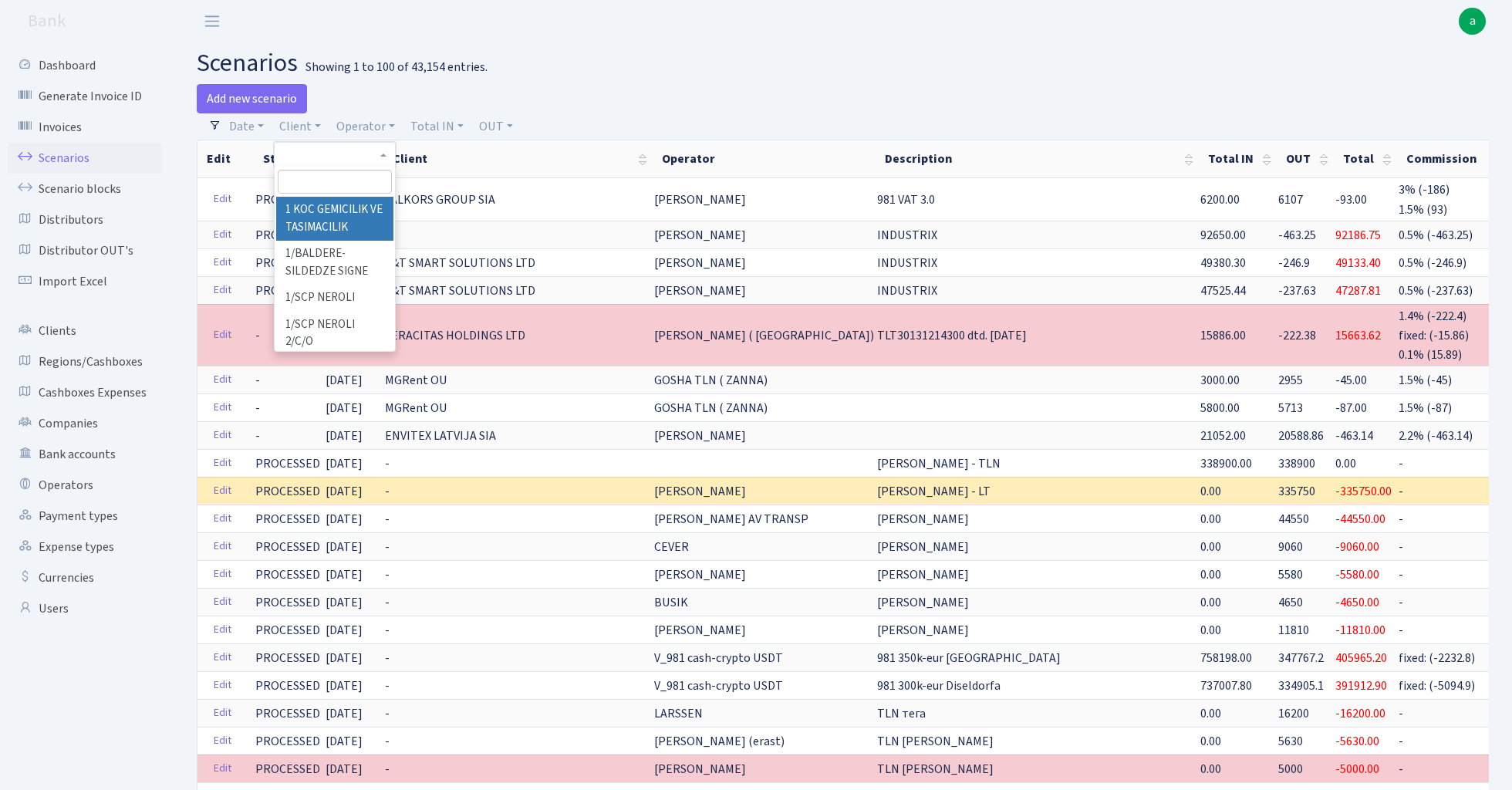
click at [316, 188] on input "search" at bounding box center [335, 181] width 114 height 24
type input "caos"
click at [327, 210] on li "CAOS NERO" at bounding box center [334, 210] width 116 height 27
